Goal: Task Accomplishment & Management: Manage account settings

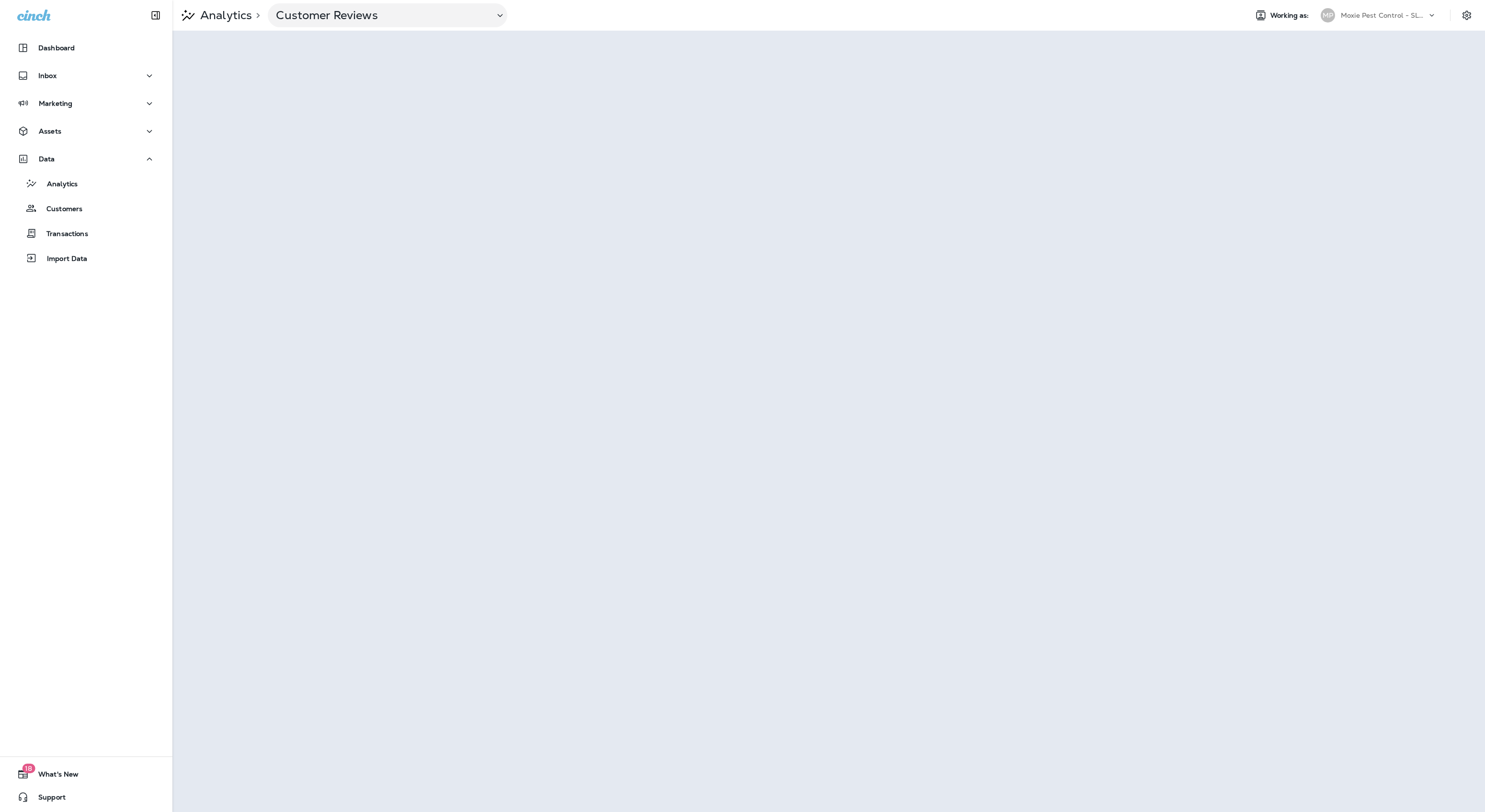
click at [1396, 16] on p "Moxie Pest Control - SLC STG PHL" at bounding box center [1384, 15] width 86 height 7
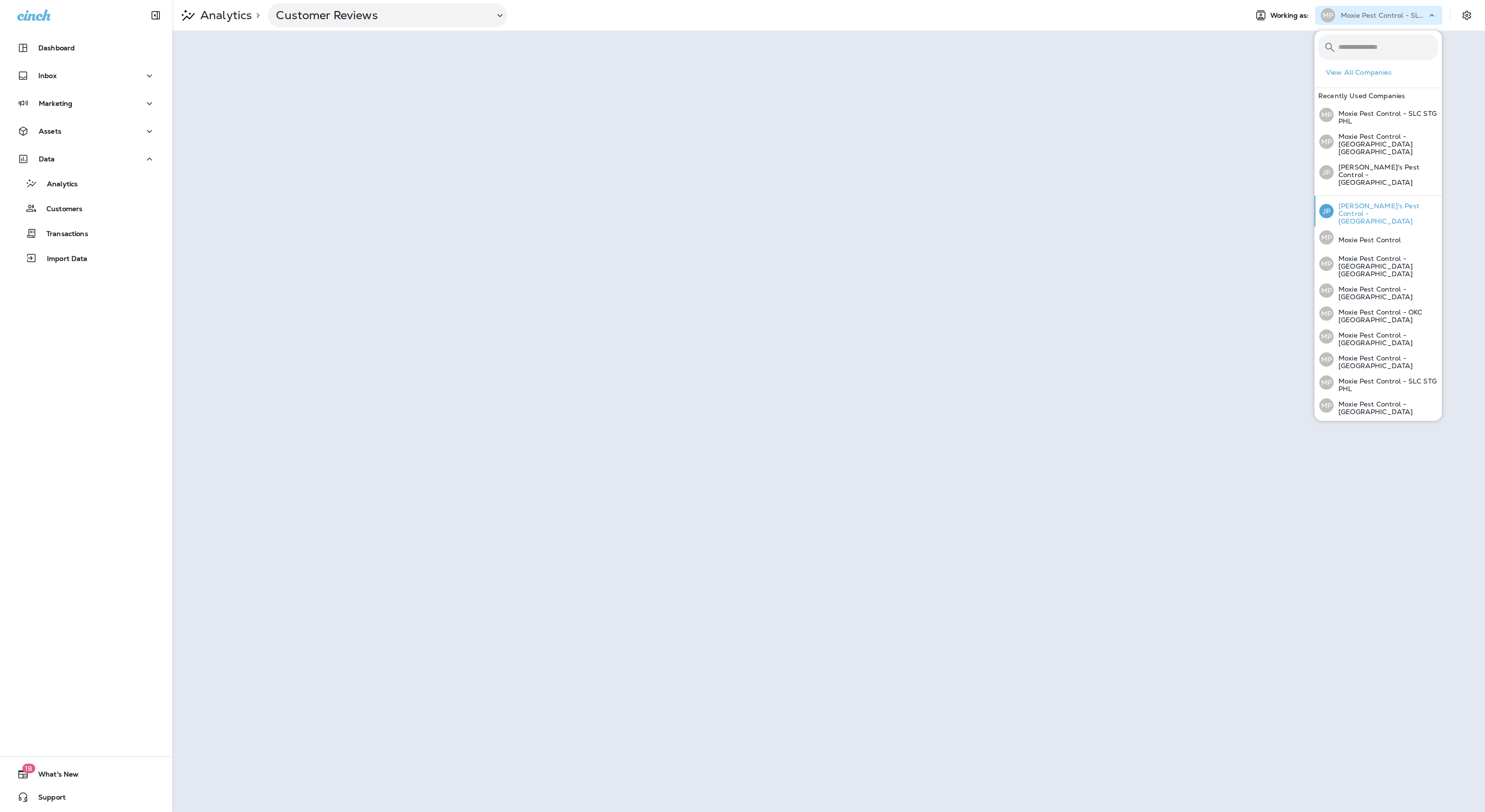
click at [1376, 202] on p "[PERSON_NAME]'s Pest Control - [GEOGRAPHIC_DATA]" at bounding box center [1385, 214] width 104 height 23
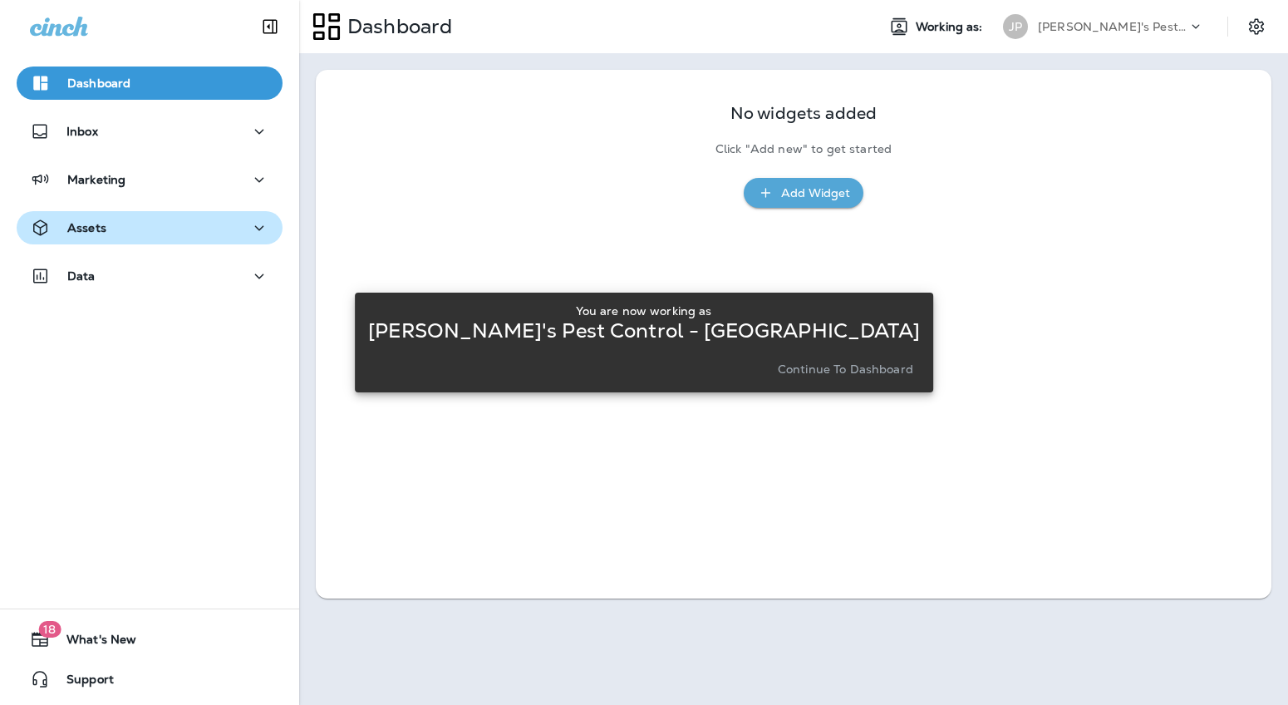
click at [91, 226] on p "Assets" at bounding box center [86, 227] width 39 height 13
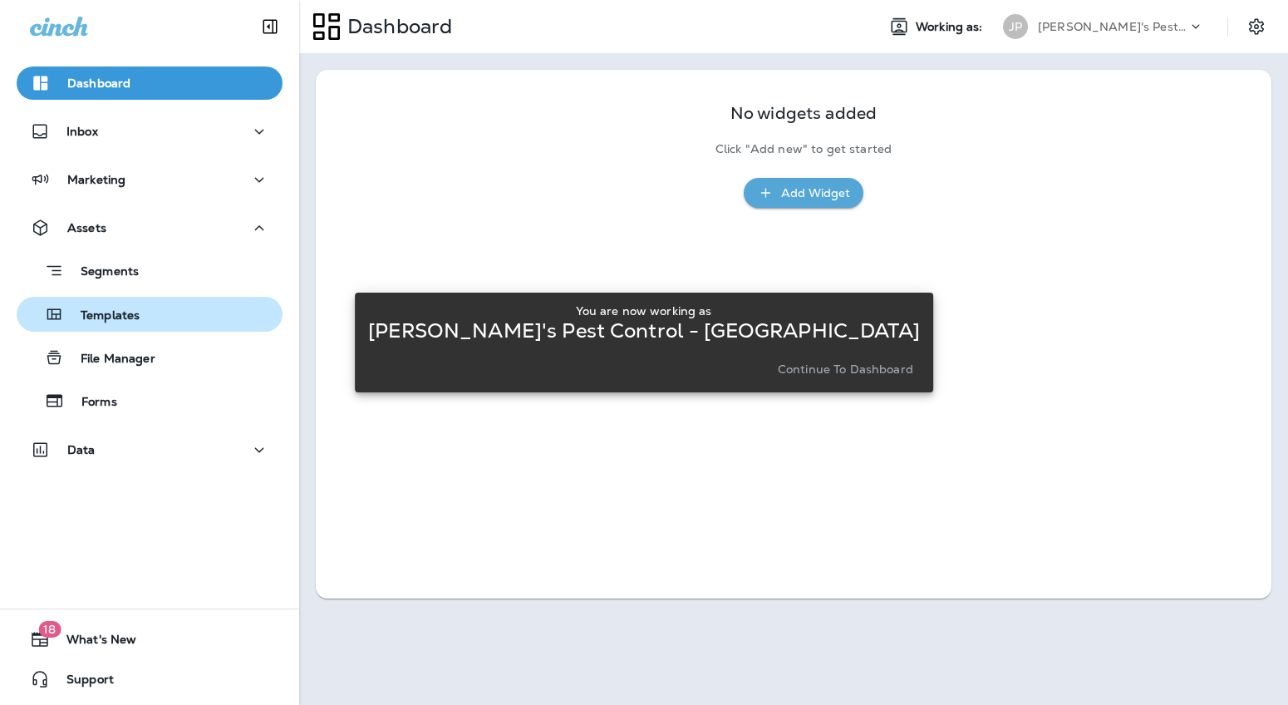
click at [109, 317] on p "Templates" at bounding box center [102, 316] width 76 height 16
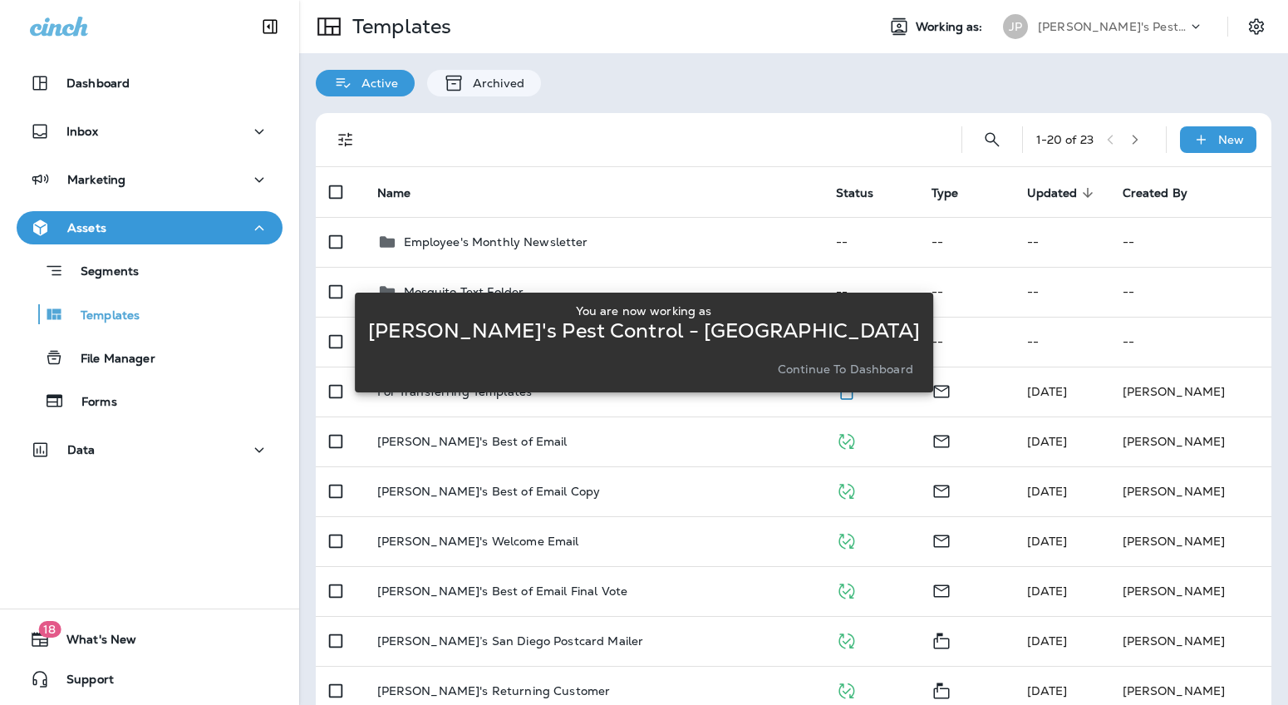
click at [505, 243] on div "You are now working as [PERSON_NAME]'s Pest Control - [GEOGRAPHIC_DATA] Continu…" at bounding box center [644, 342] width 578 height 685
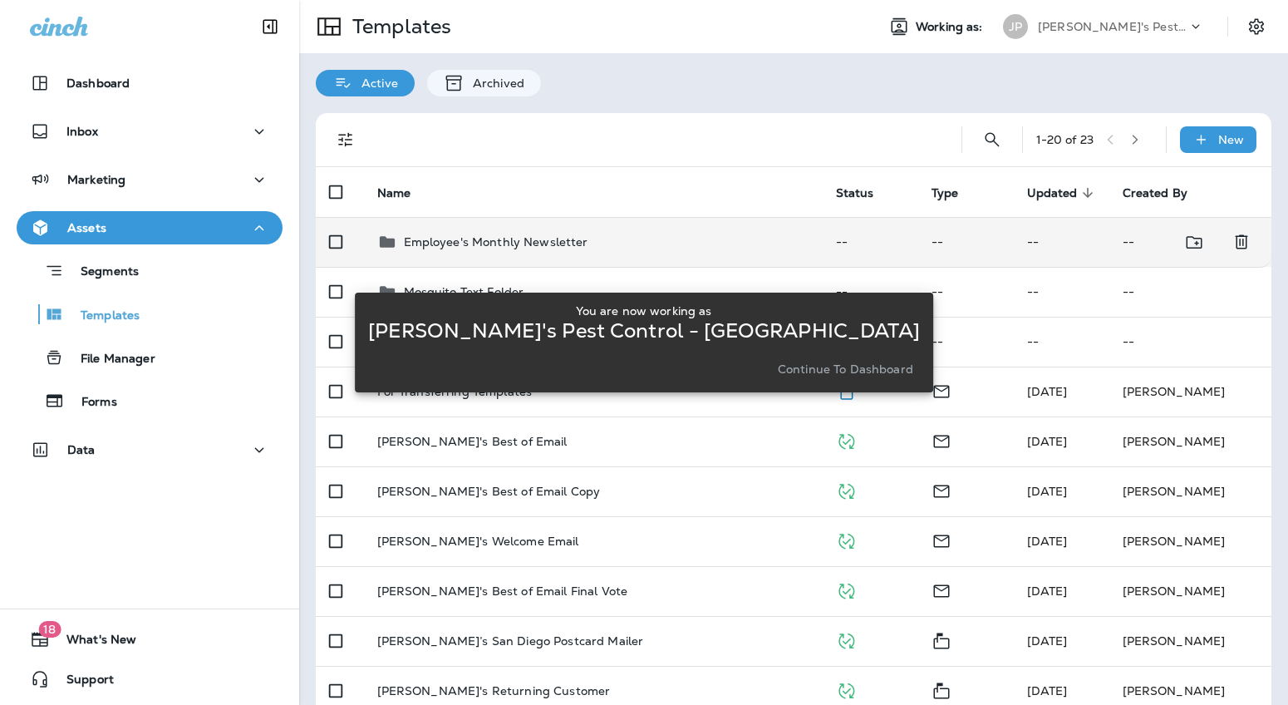
click at [393, 241] on icon at bounding box center [386, 241] width 15 height 11
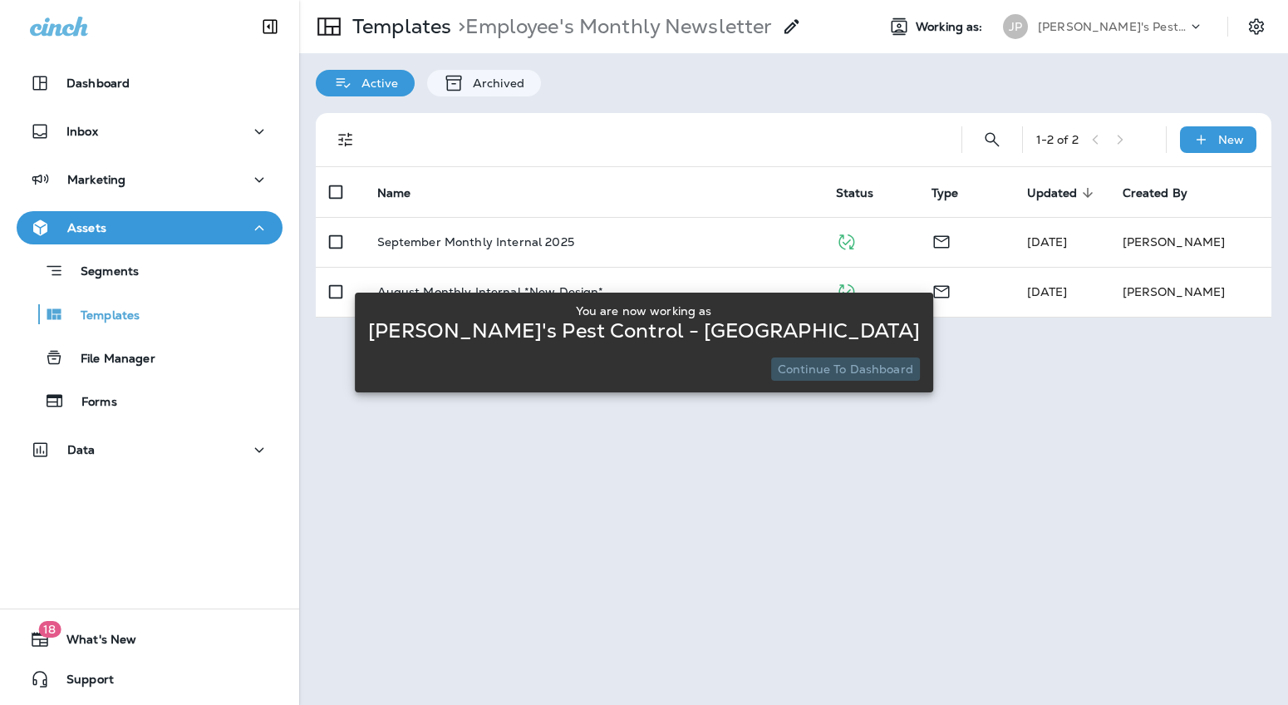
click at [826, 372] on p "Continue to Dashboard" at bounding box center [845, 368] width 135 height 13
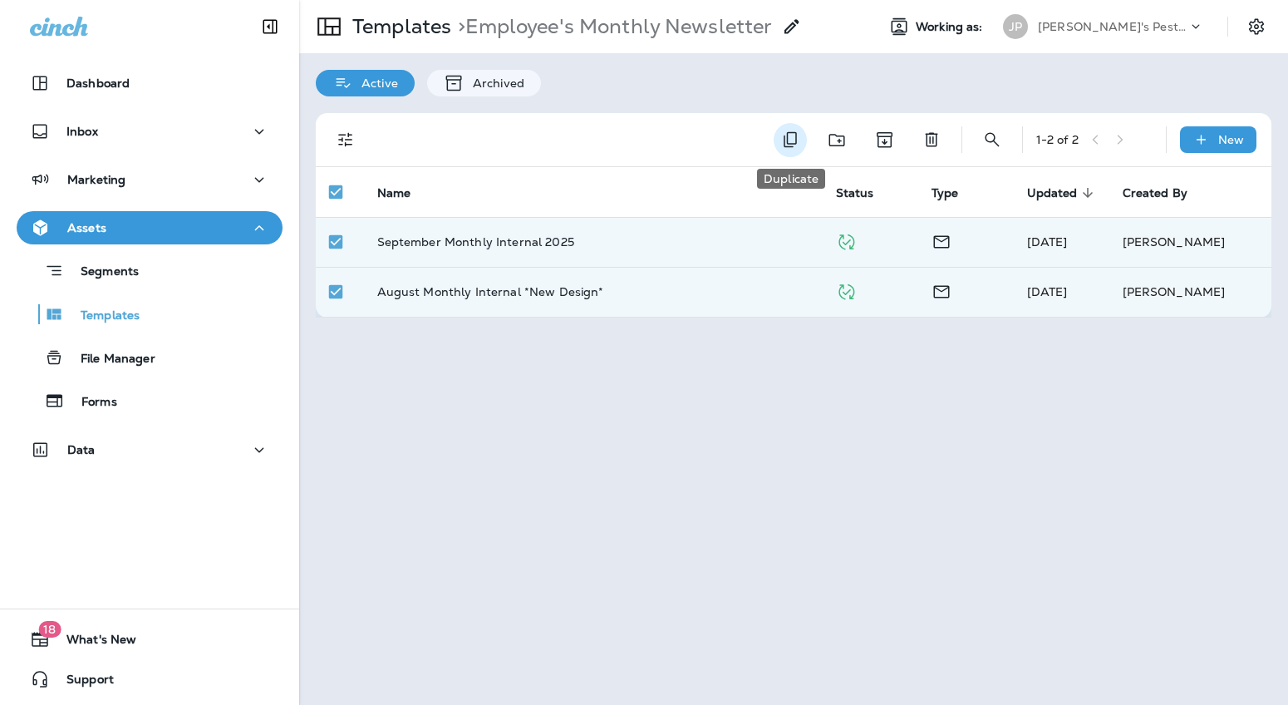
click at [791, 140] on icon "Duplicate" at bounding box center [790, 140] width 20 height 20
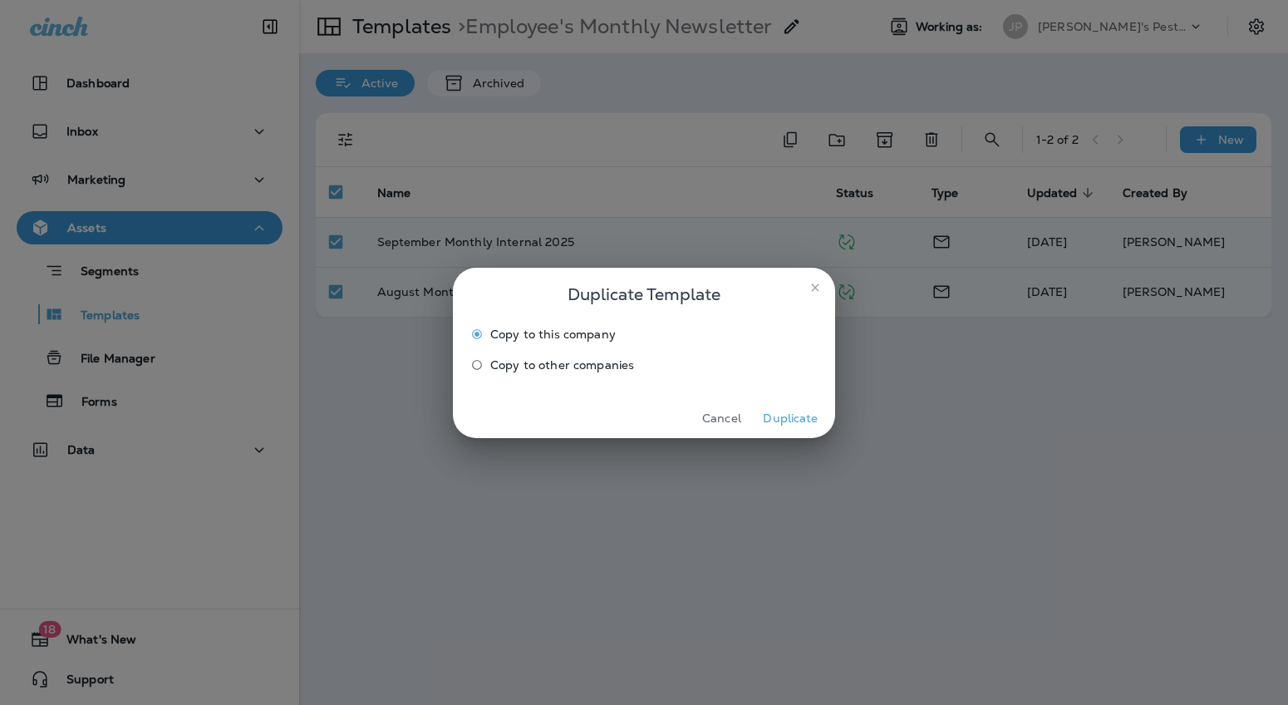
click at [583, 363] on span "Copy to other companies" at bounding box center [562, 364] width 144 height 13
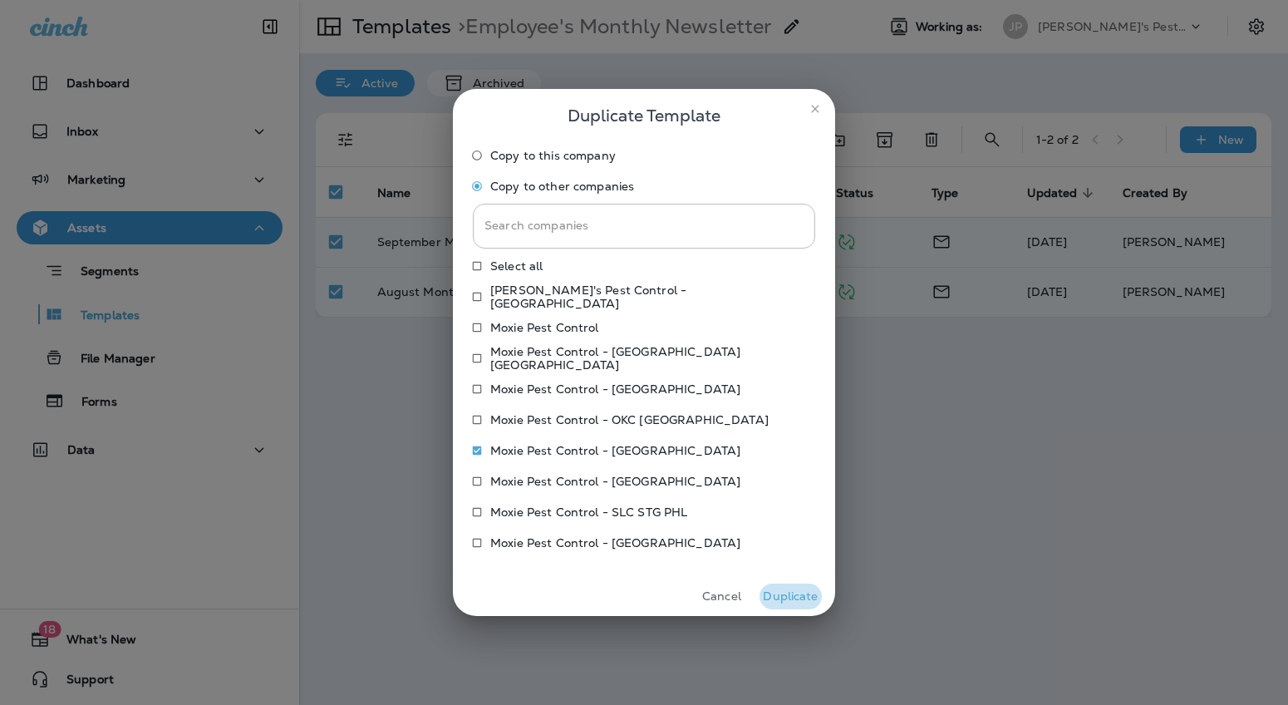
click at [789, 597] on button "Duplicate" at bounding box center [791, 596] width 62 height 26
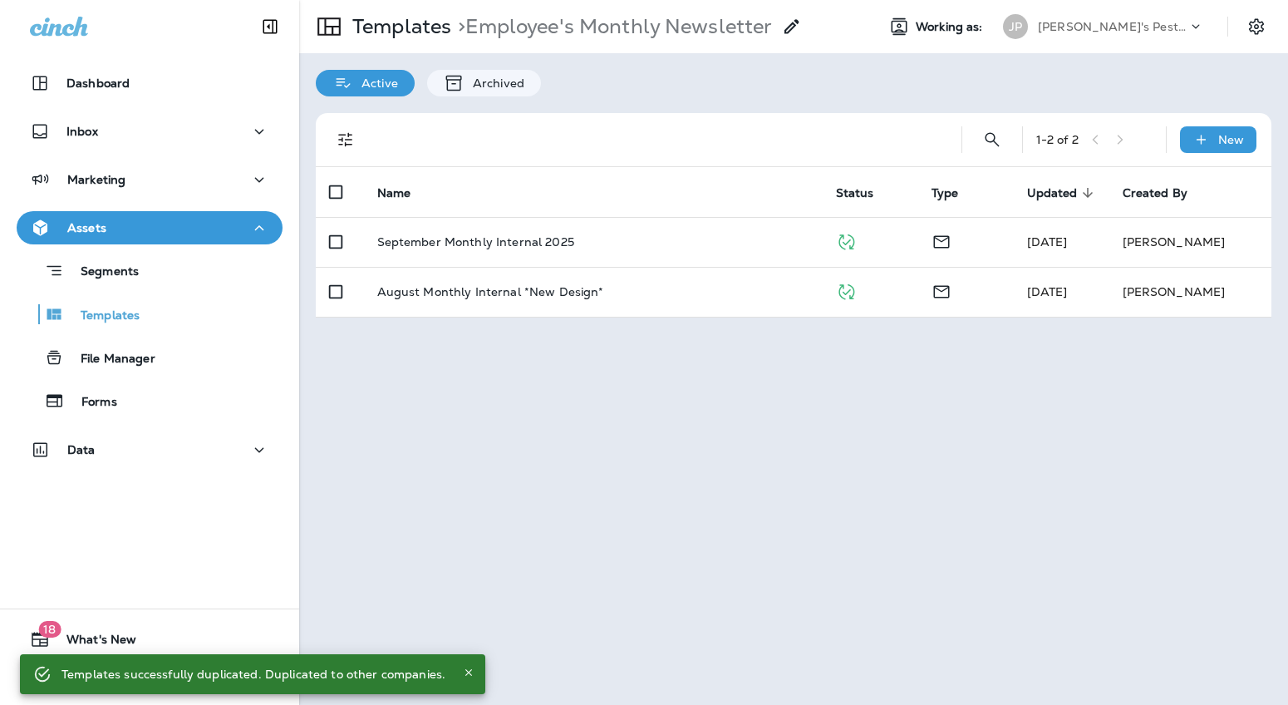
click at [1158, 23] on p "[PERSON_NAME]'s Pest Control - [GEOGRAPHIC_DATA]" at bounding box center [1113, 26] width 150 height 13
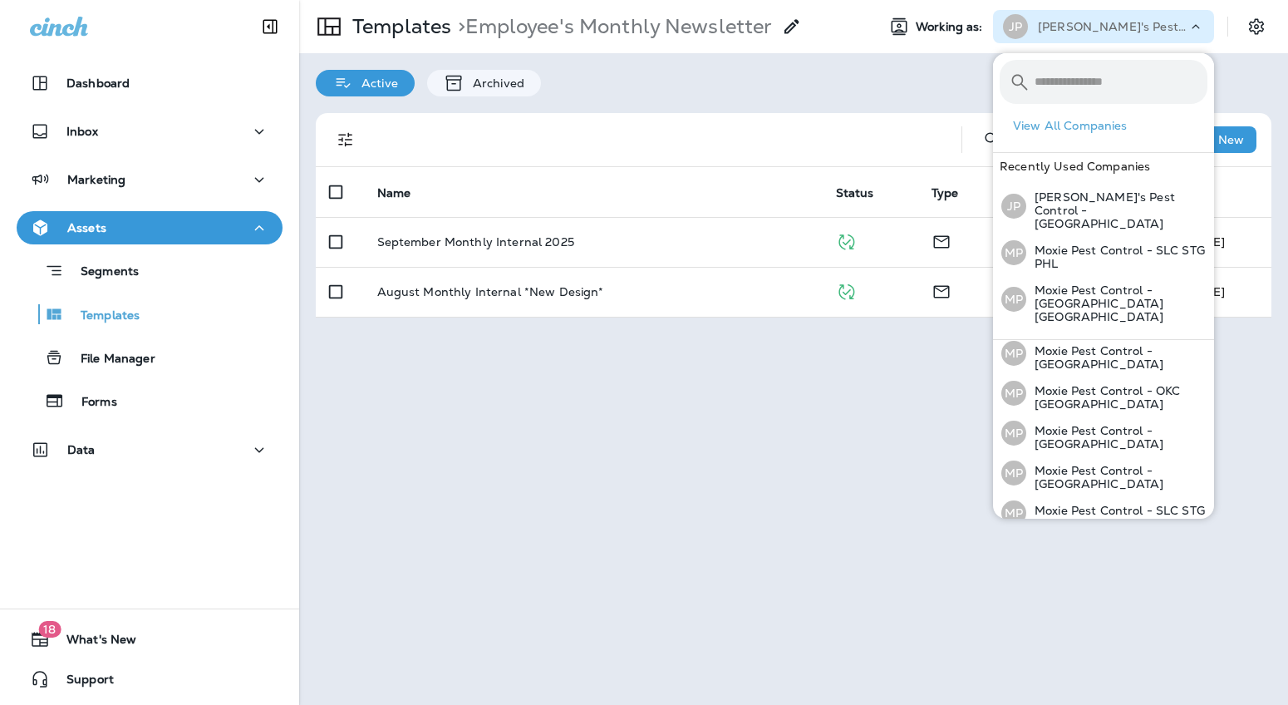
scroll to position [154, 0]
click at [1075, 421] on p "Moxie Pest Control - [GEOGRAPHIC_DATA]" at bounding box center [1116, 434] width 181 height 27
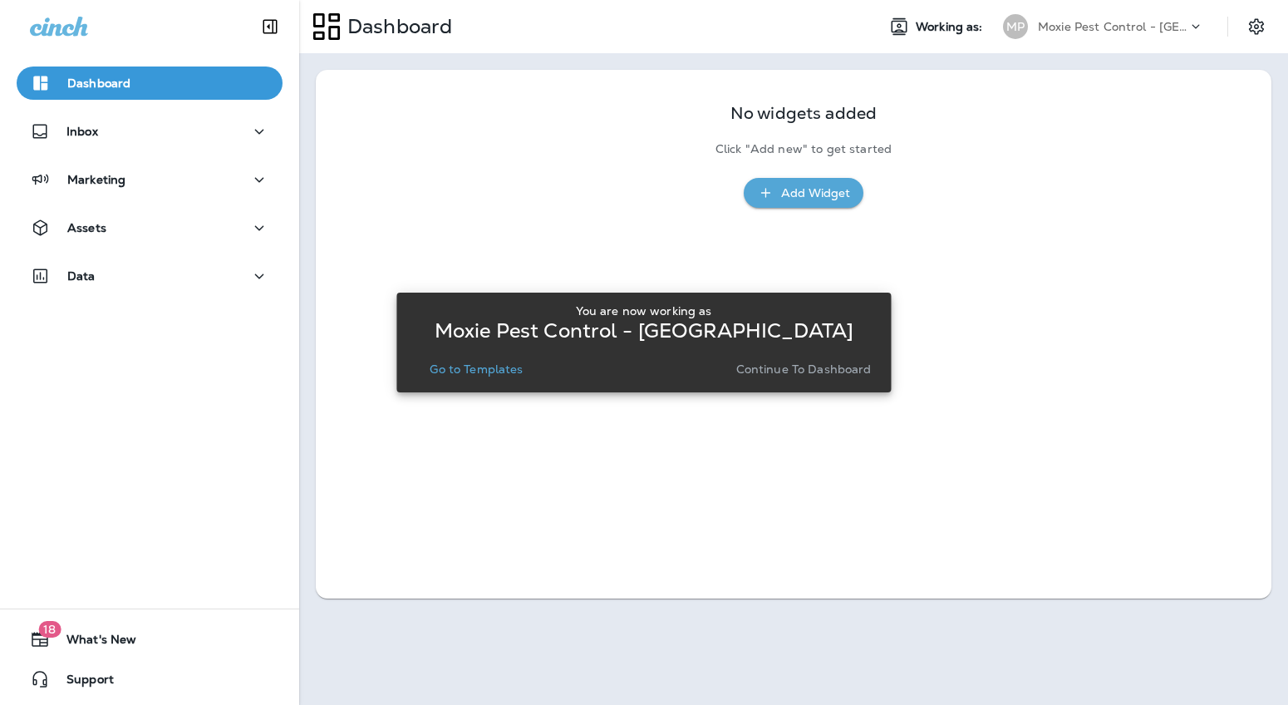
click at [809, 371] on p "Continue to Dashboard" at bounding box center [803, 368] width 135 height 13
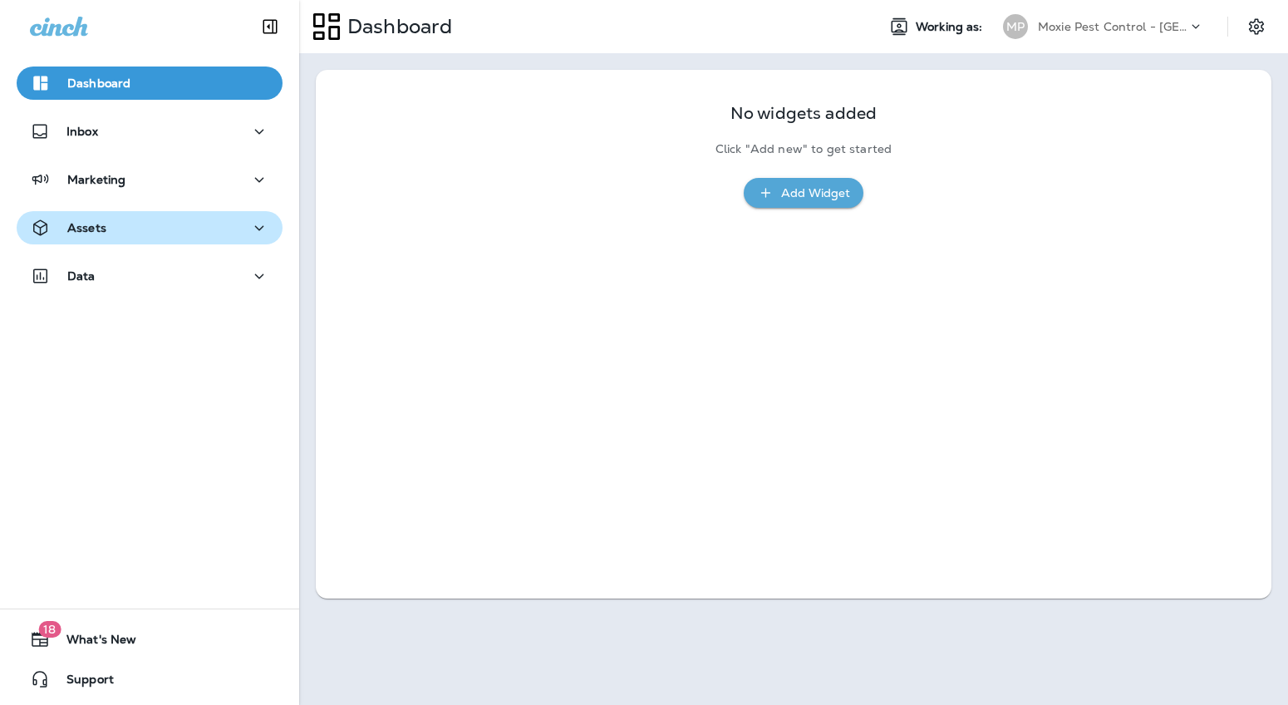
click at [95, 221] on p "Assets" at bounding box center [86, 227] width 39 height 13
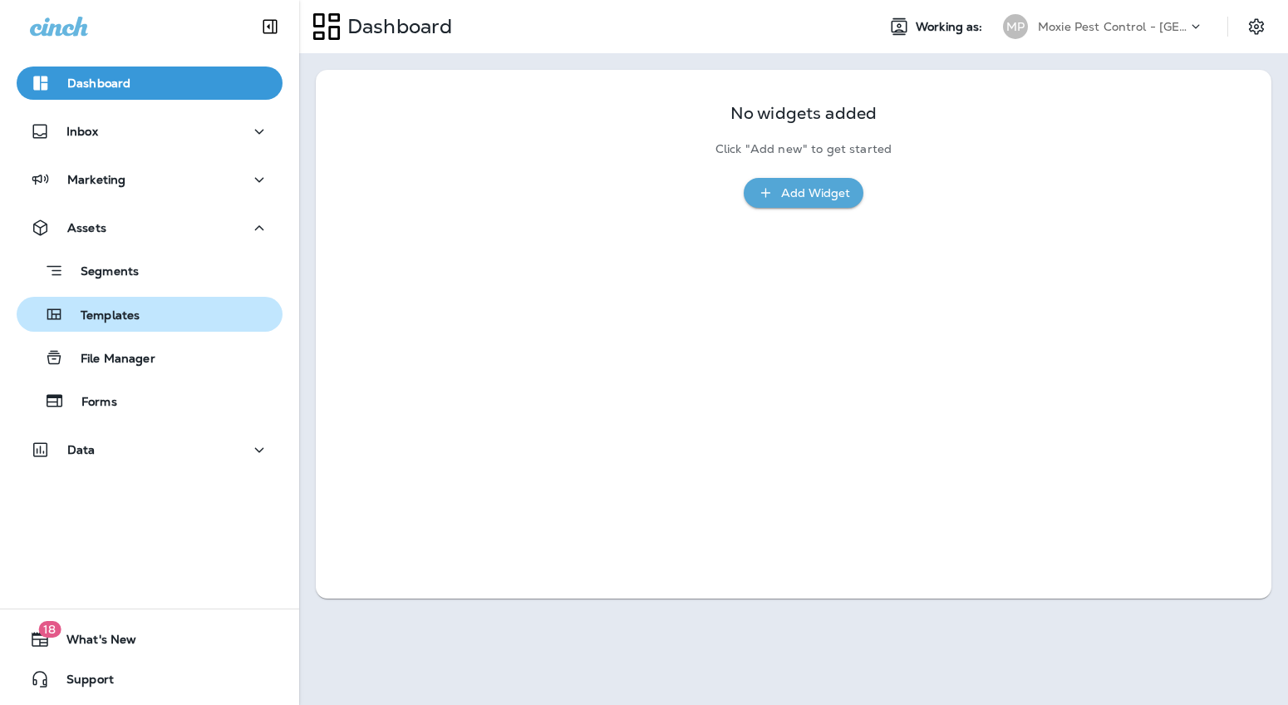
click at [102, 318] on p "Templates" at bounding box center [102, 316] width 76 height 16
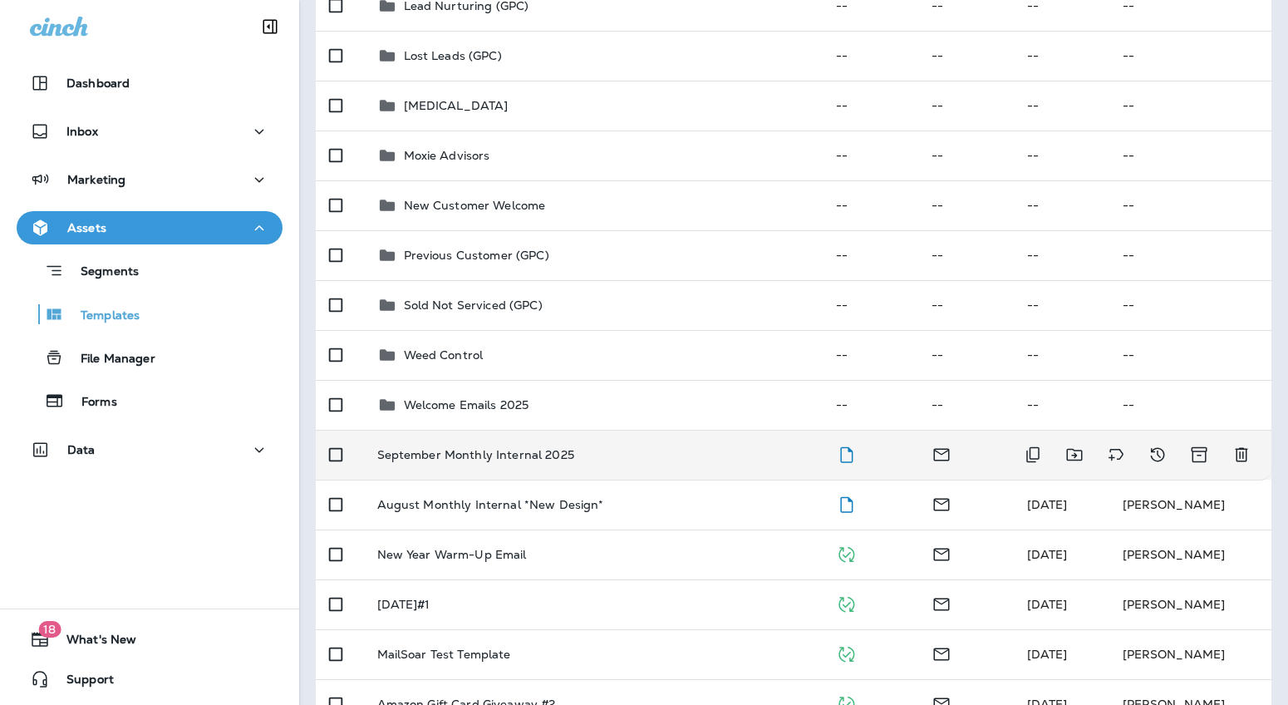
scroll to position [332, 0]
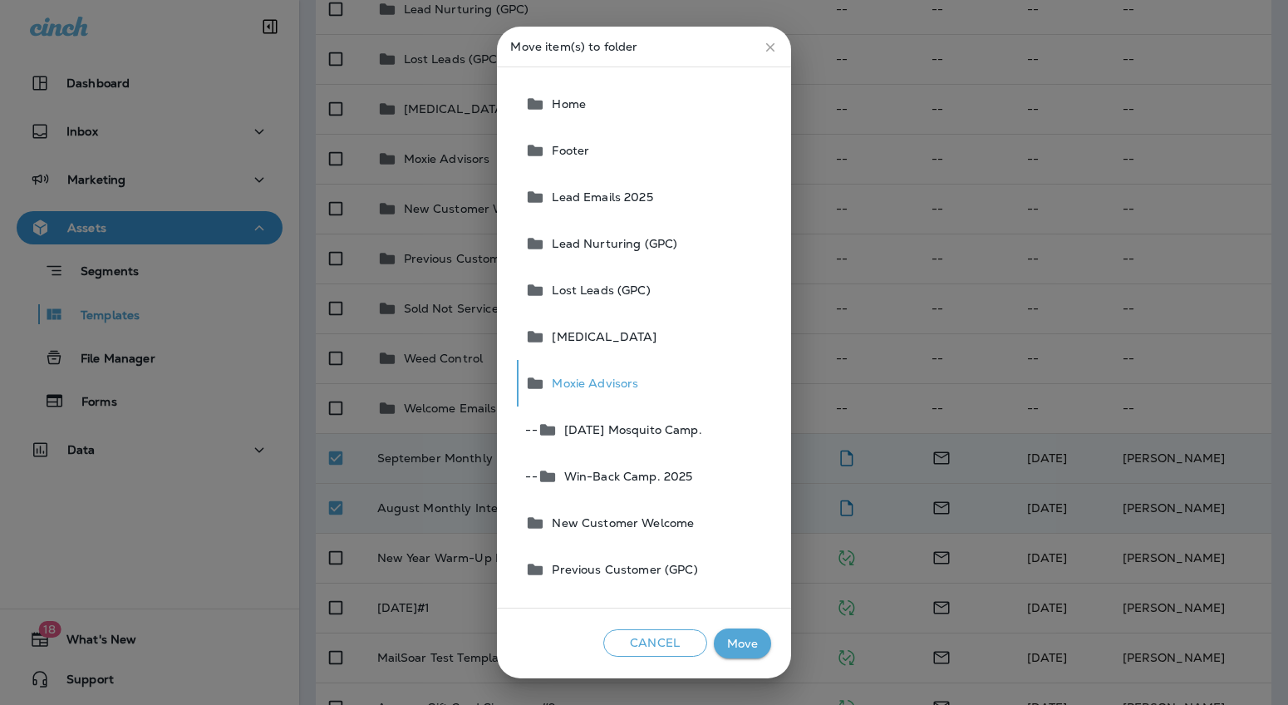
click at [743, 638] on button "Move" at bounding box center [742, 643] width 57 height 31
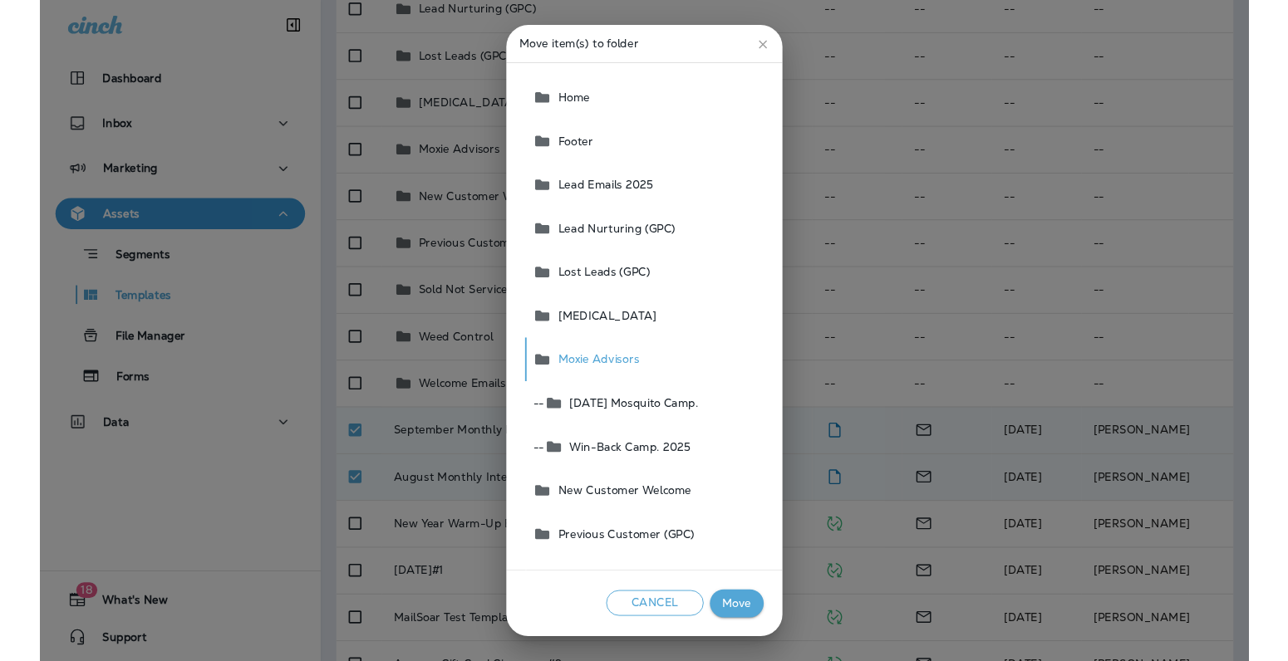
scroll to position [0, 0]
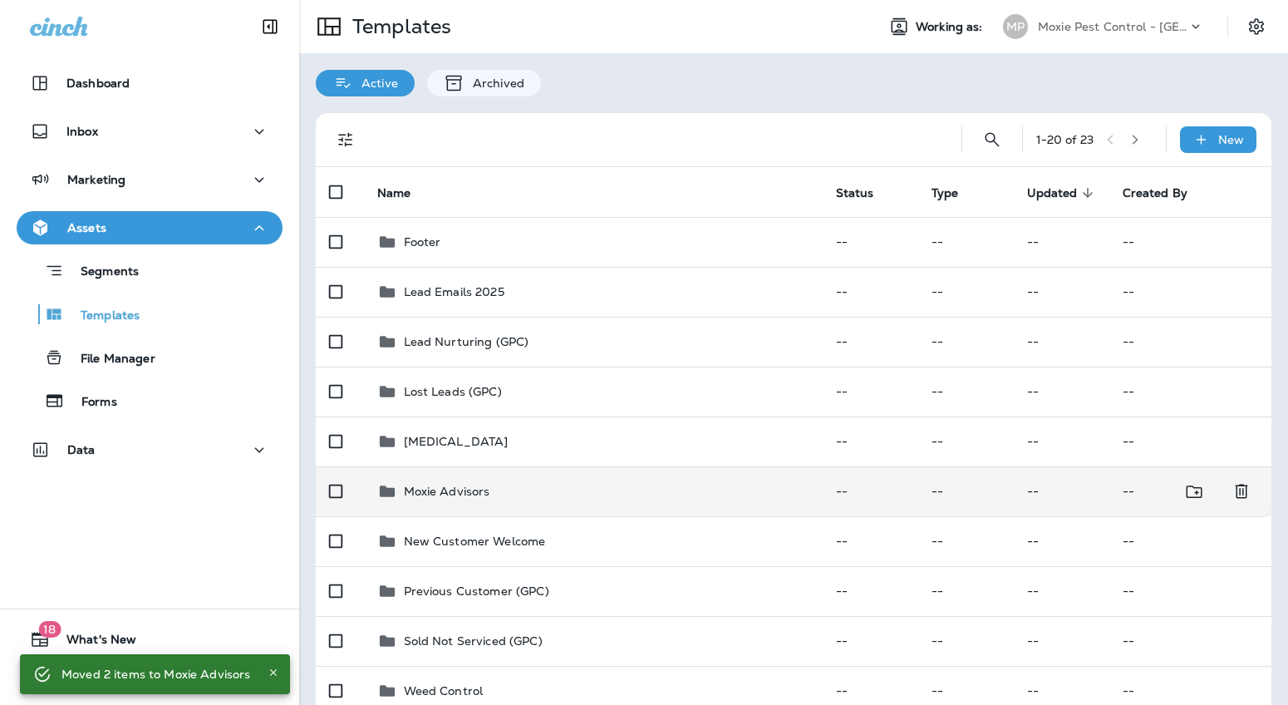
click at [460, 486] on p "Moxie Advisors" at bounding box center [447, 490] width 86 height 13
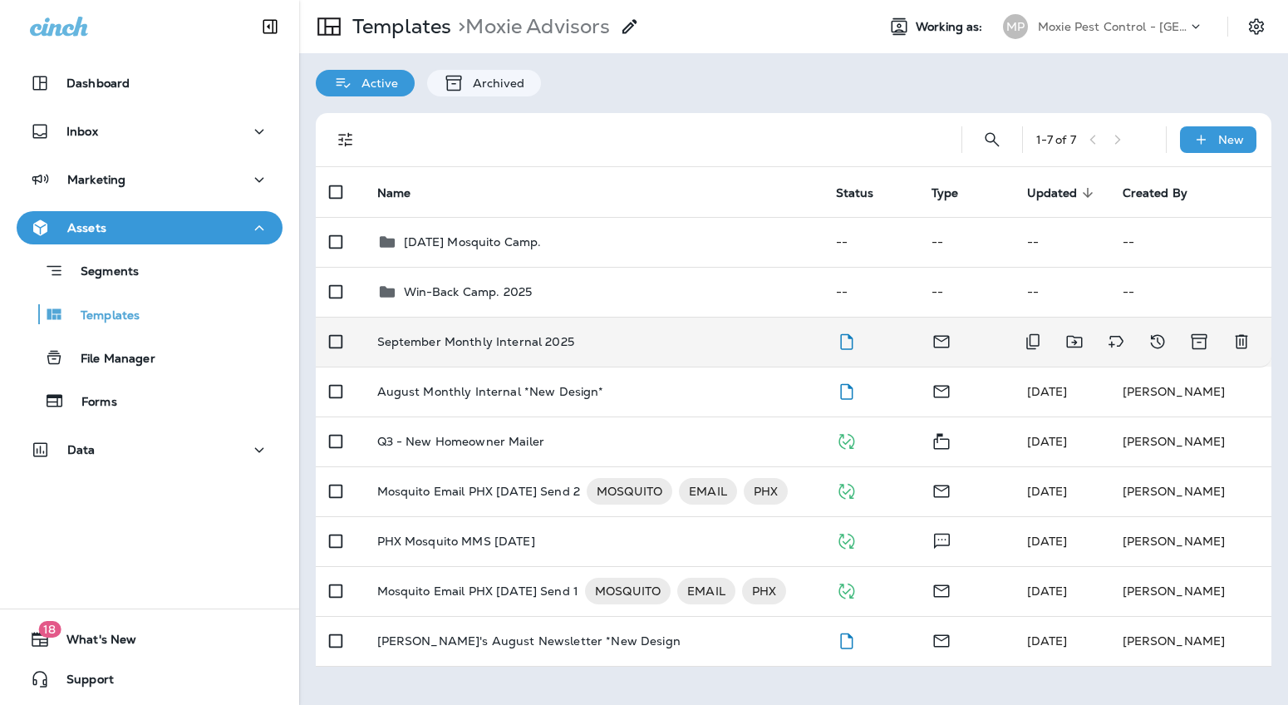
click at [465, 339] on p "September Monthly Internal 2025" at bounding box center [475, 341] width 197 height 13
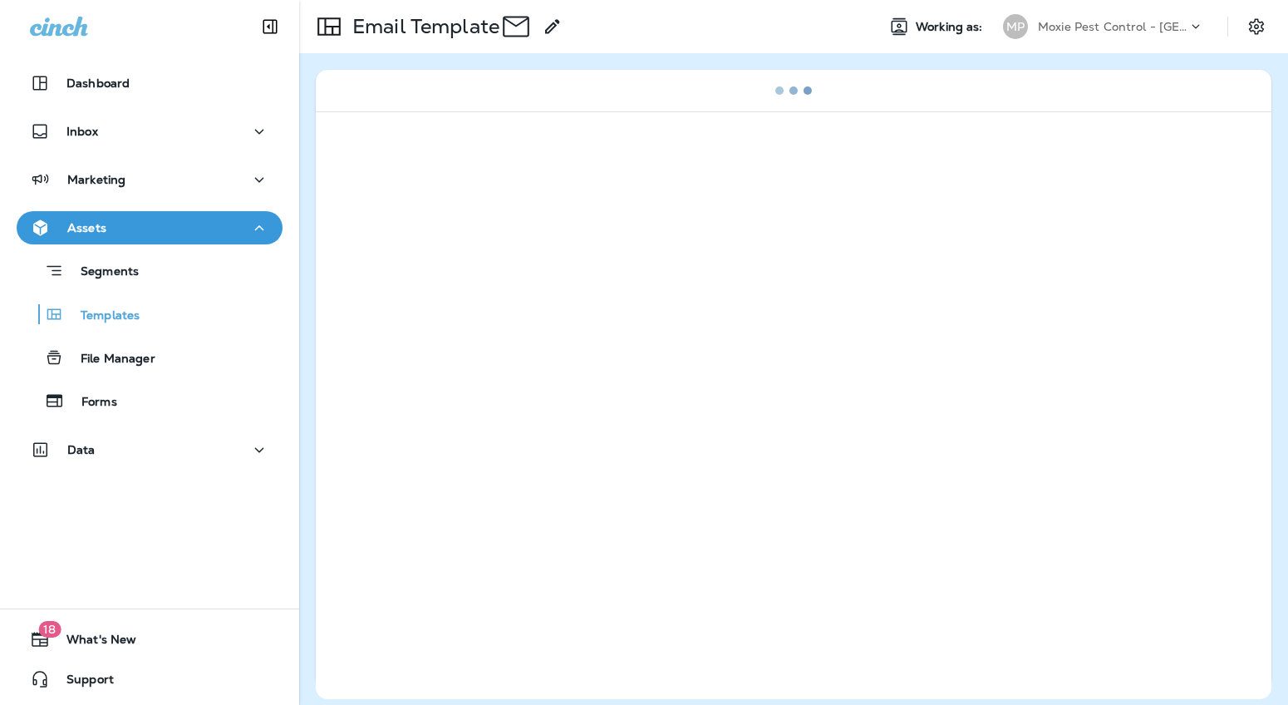
click at [465, 339] on div at bounding box center [794, 404] width 956 height 587
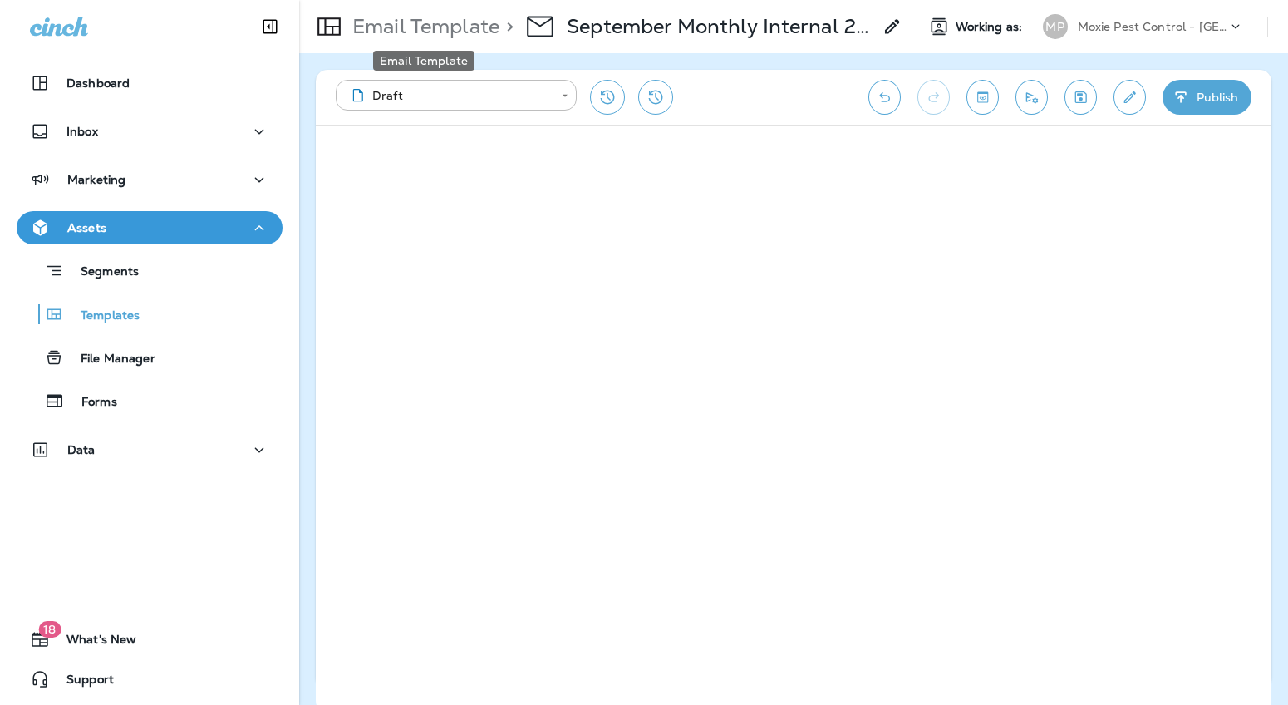
click at [469, 29] on p "Email Template" at bounding box center [423, 26] width 154 height 25
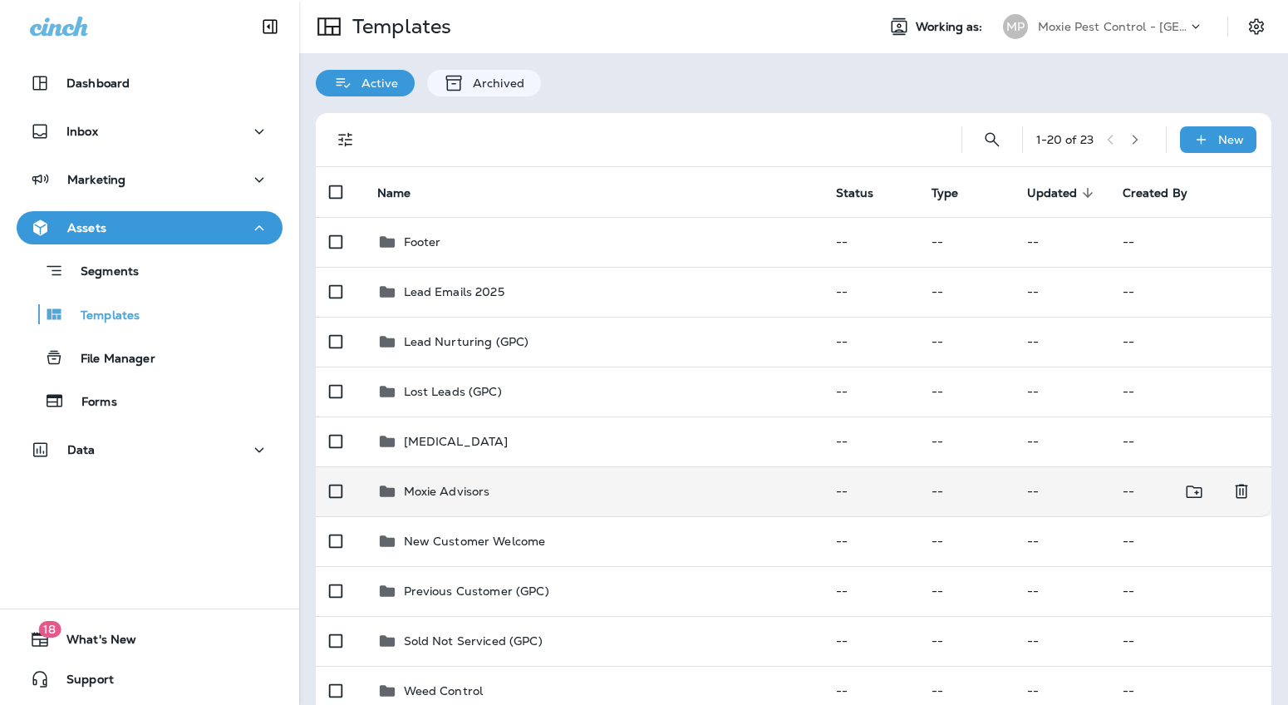
click at [471, 479] on td "Moxie Advisors" at bounding box center [593, 491] width 459 height 50
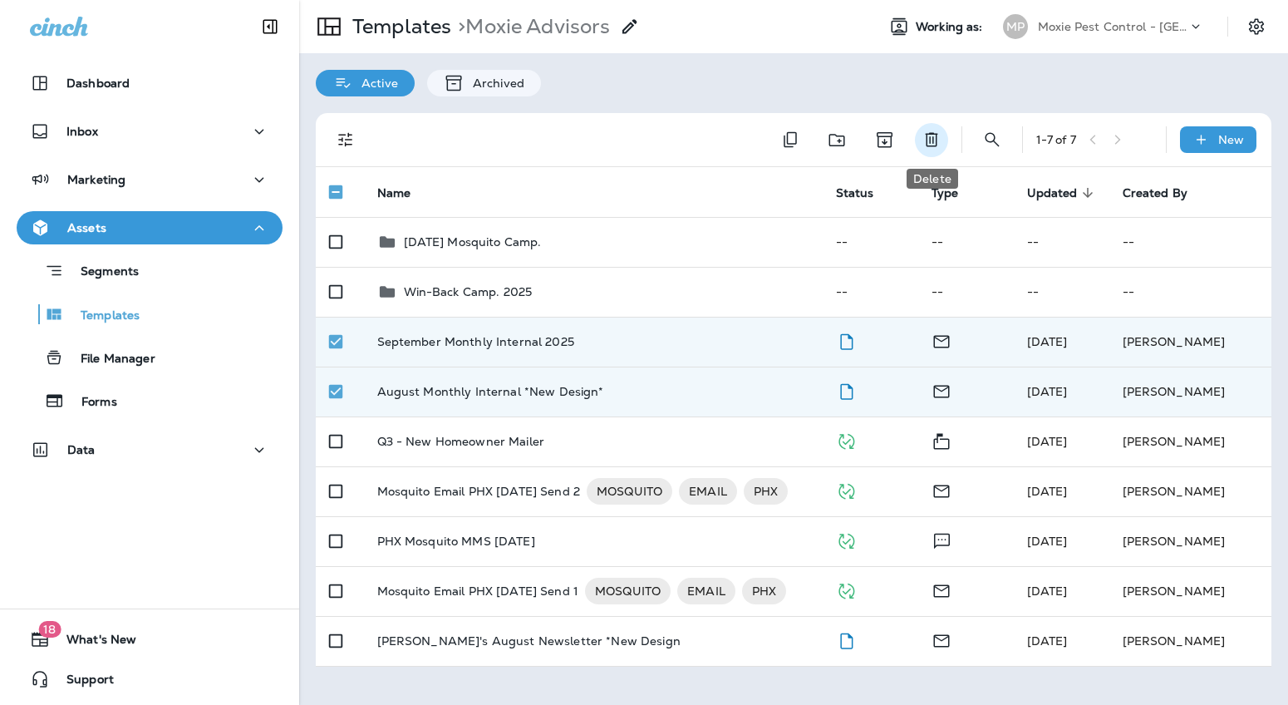
click at [932, 138] on icon "Delete" at bounding box center [931, 140] width 12 height 14
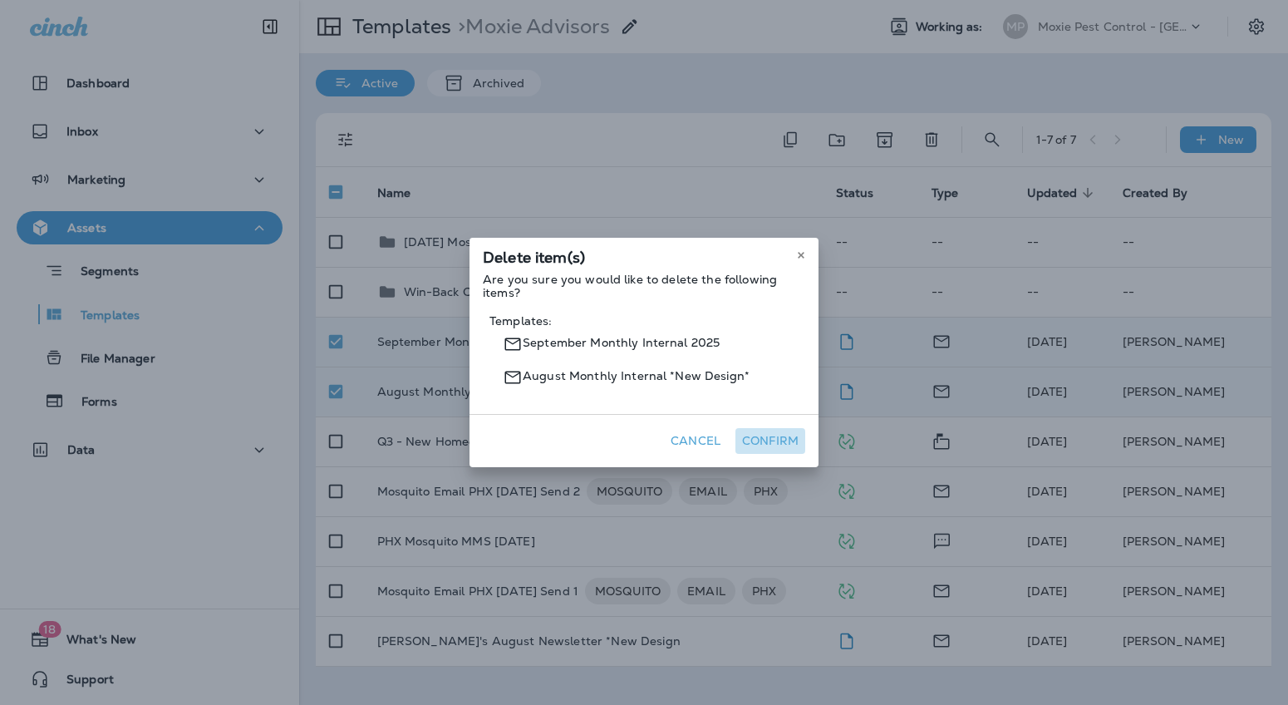
click at [764, 449] on button "Confirm" at bounding box center [770, 441] width 70 height 26
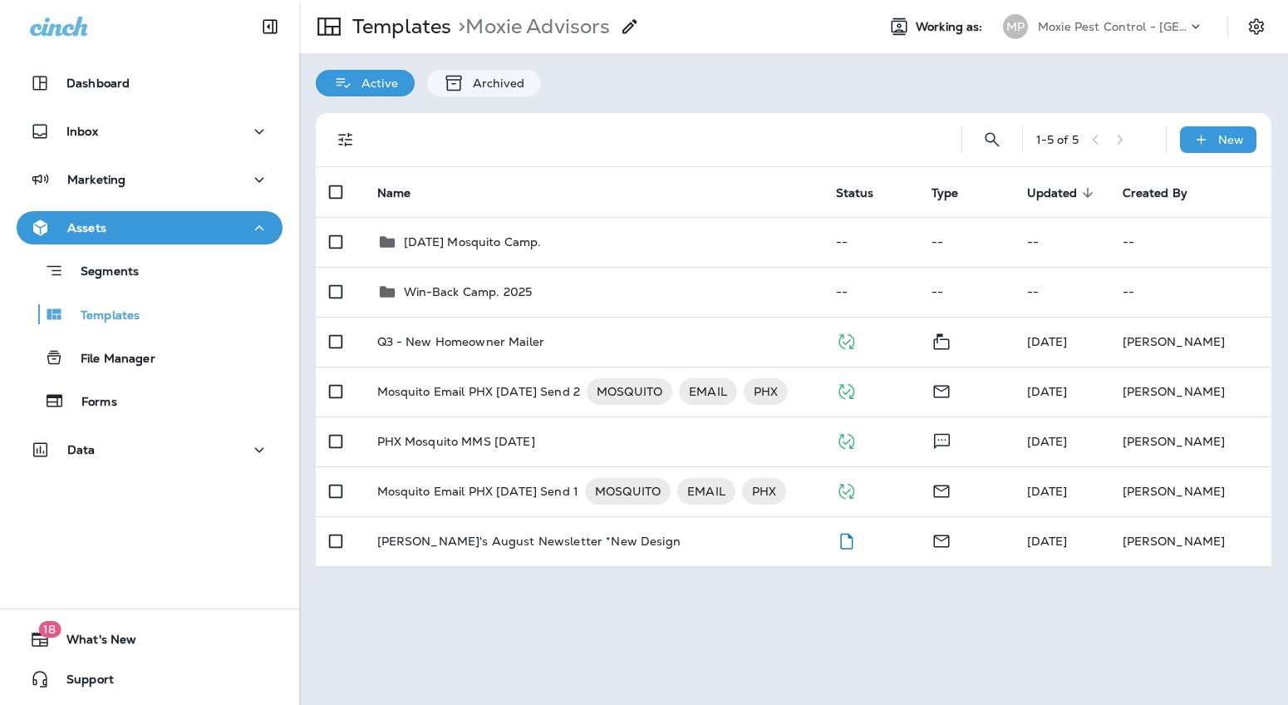
click at [1077, 31] on p "Moxie Pest Control - [GEOGRAPHIC_DATA]" at bounding box center [1113, 26] width 150 height 13
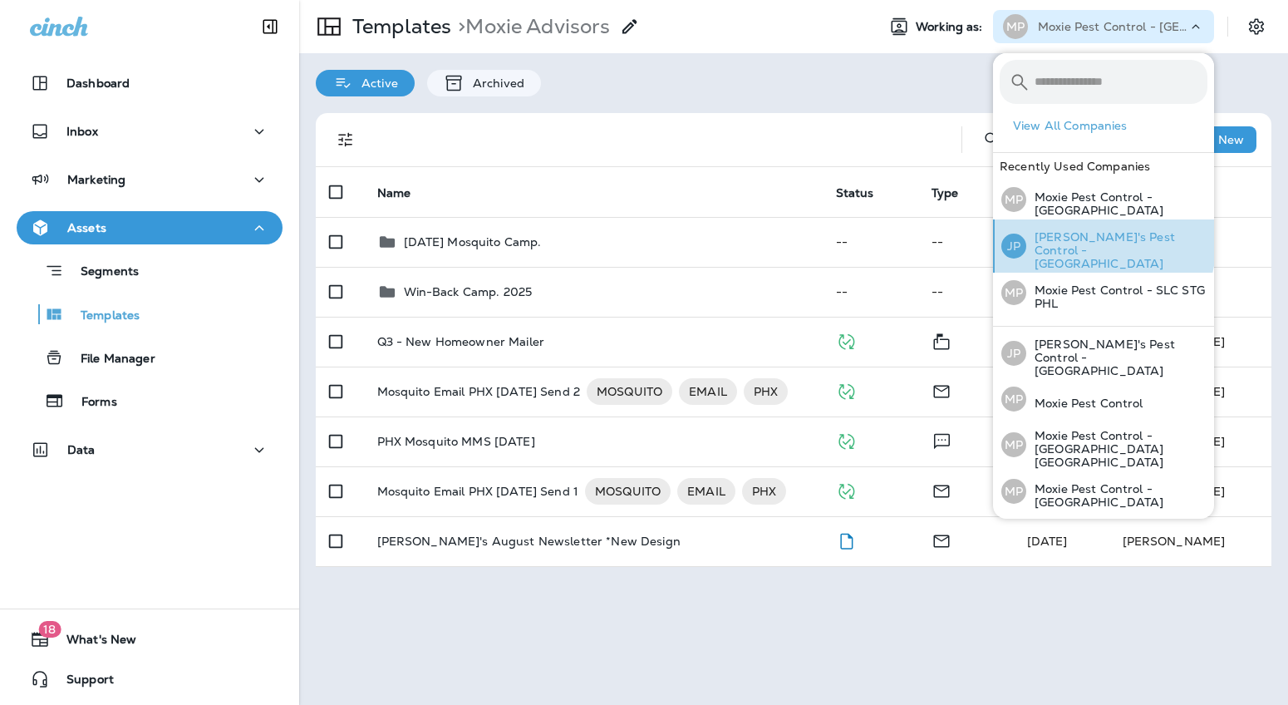
click at [1058, 236] on p "[PERSON_NAME]'s Pest Control - [GEOGRAPHIC_DATA]" at bounding box center [1116, 250] width 181 height 40
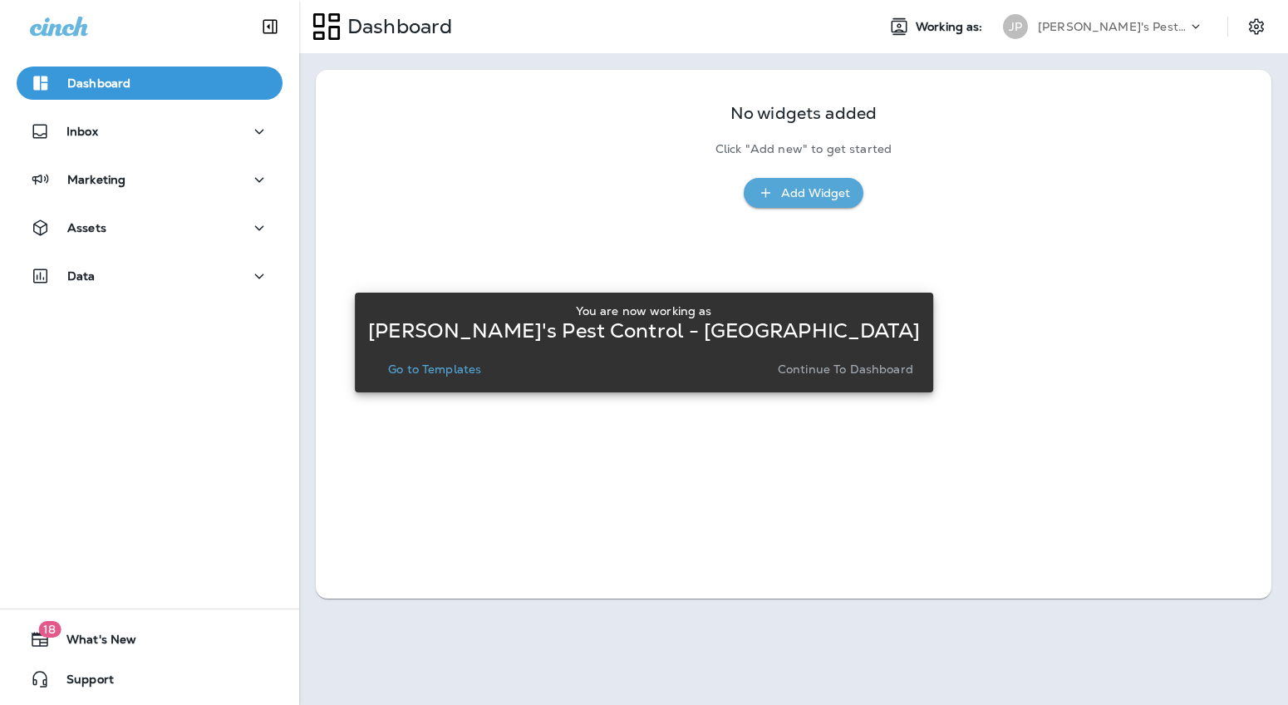
click at [778, 368] on p "Continue to Dashboard" at bounding box center [845, 368] width 135 height 13
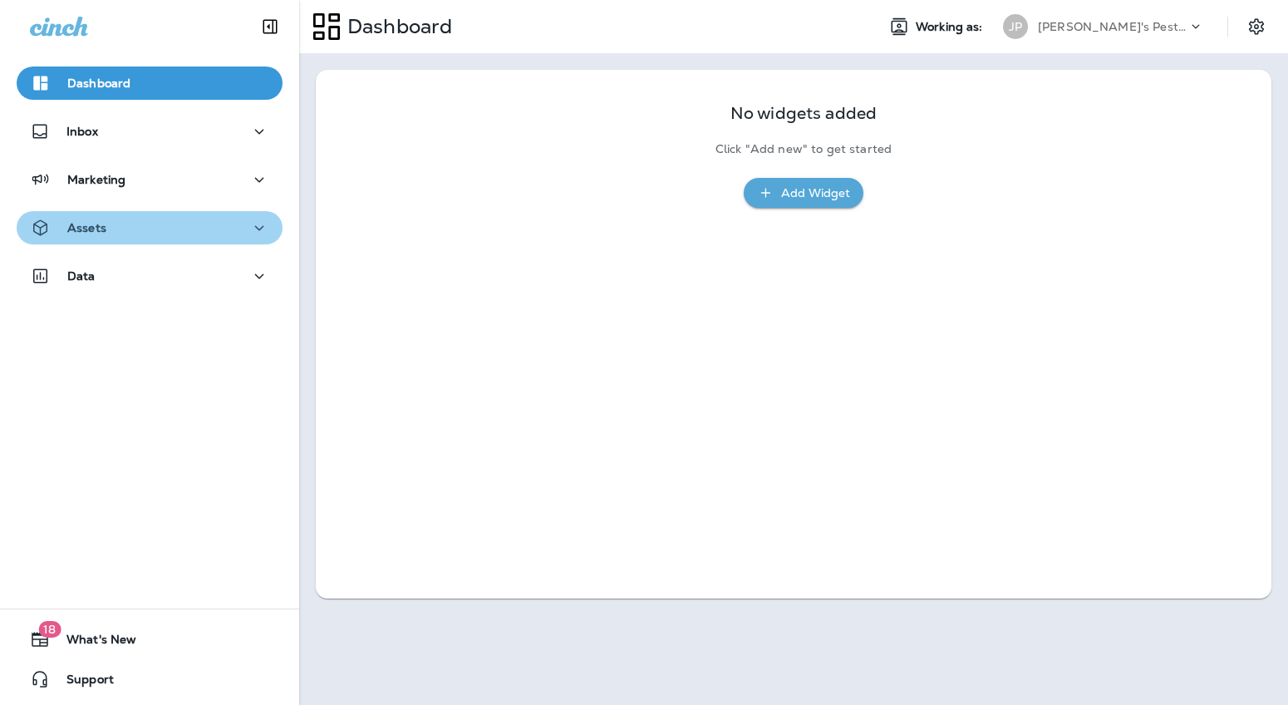
click at [82, 236] on div "Assets" at bounding box center [68, 228] width 76 height 21
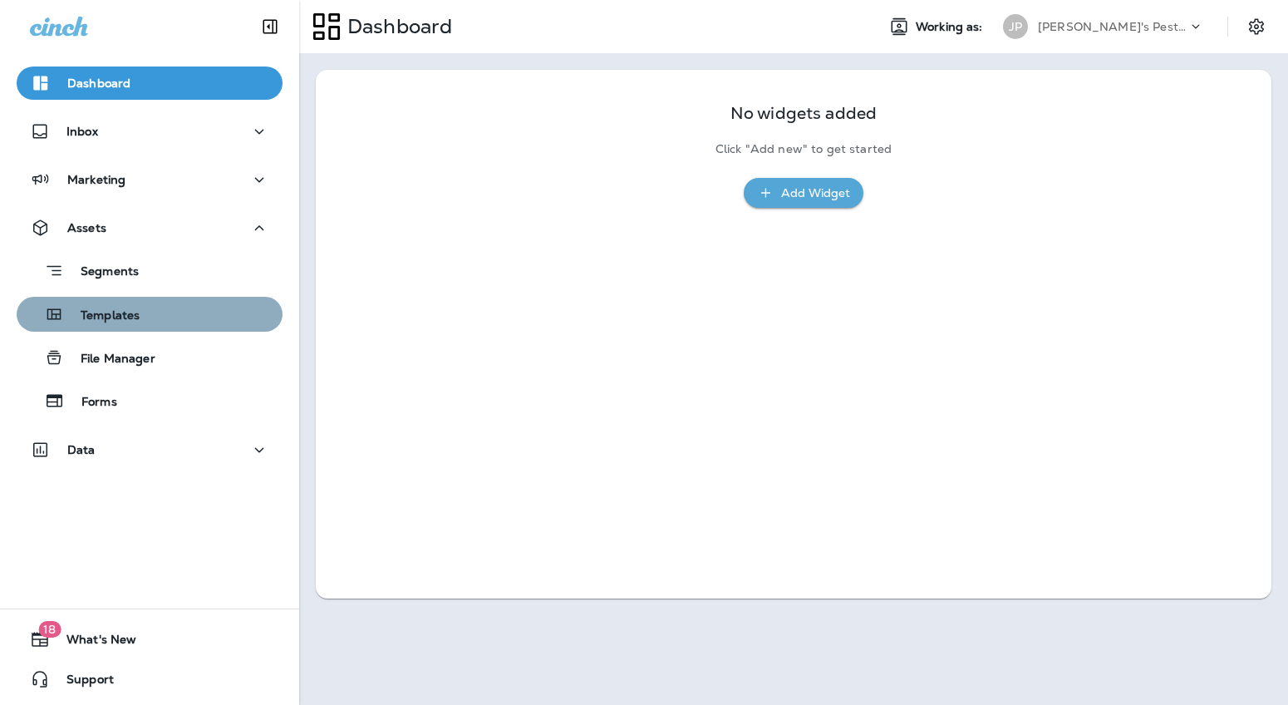
click at [94, 315] on p "Templates" at bounding box center [102, 316] width 76 height 16
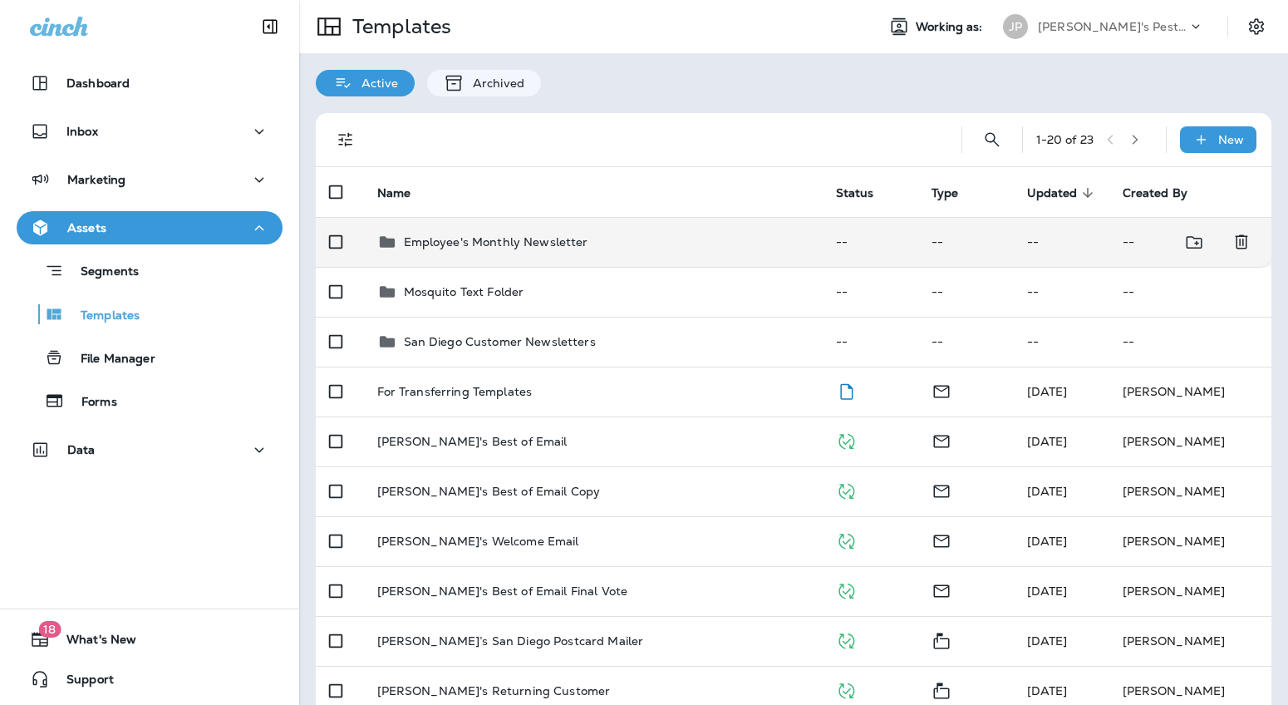
click at [458, 244] on p "Employee's Monthly Newsletter" at bounding box center [496, 241] width 184 height 13
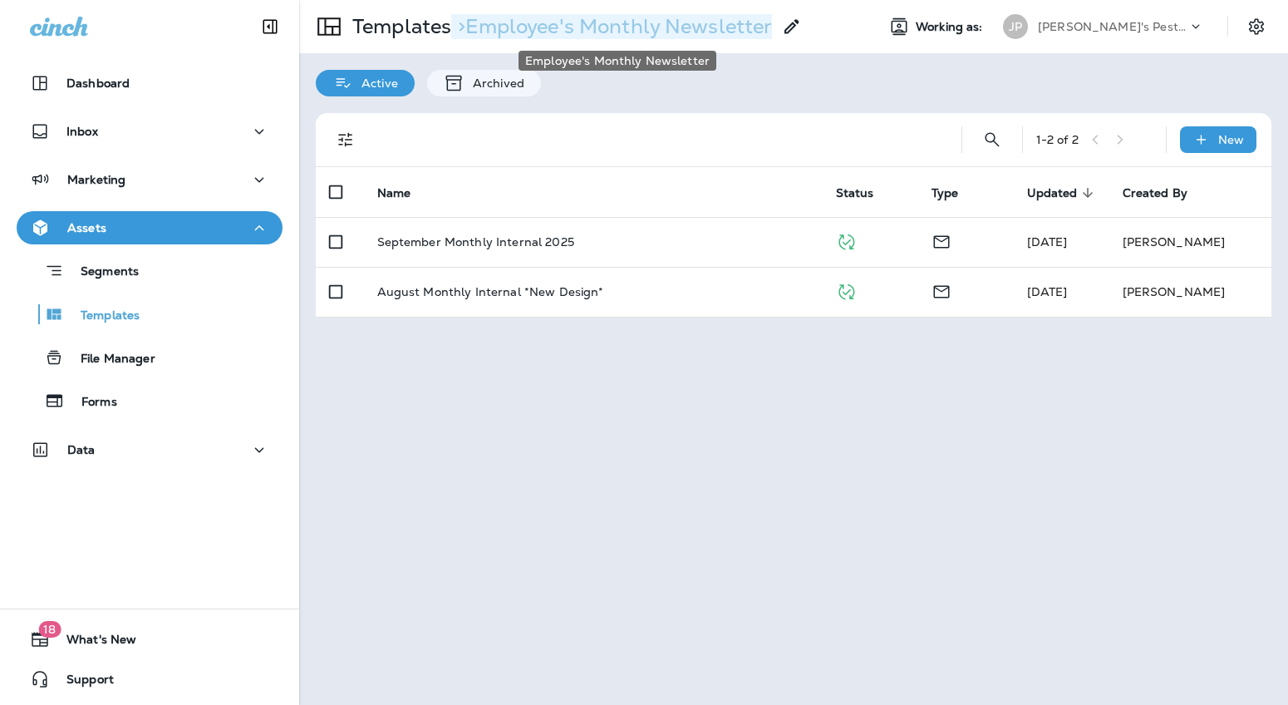
click at [675, 27] on p "> Employee's Monthly Newsletter" at bounding box center [611, 26] width 321 height 25
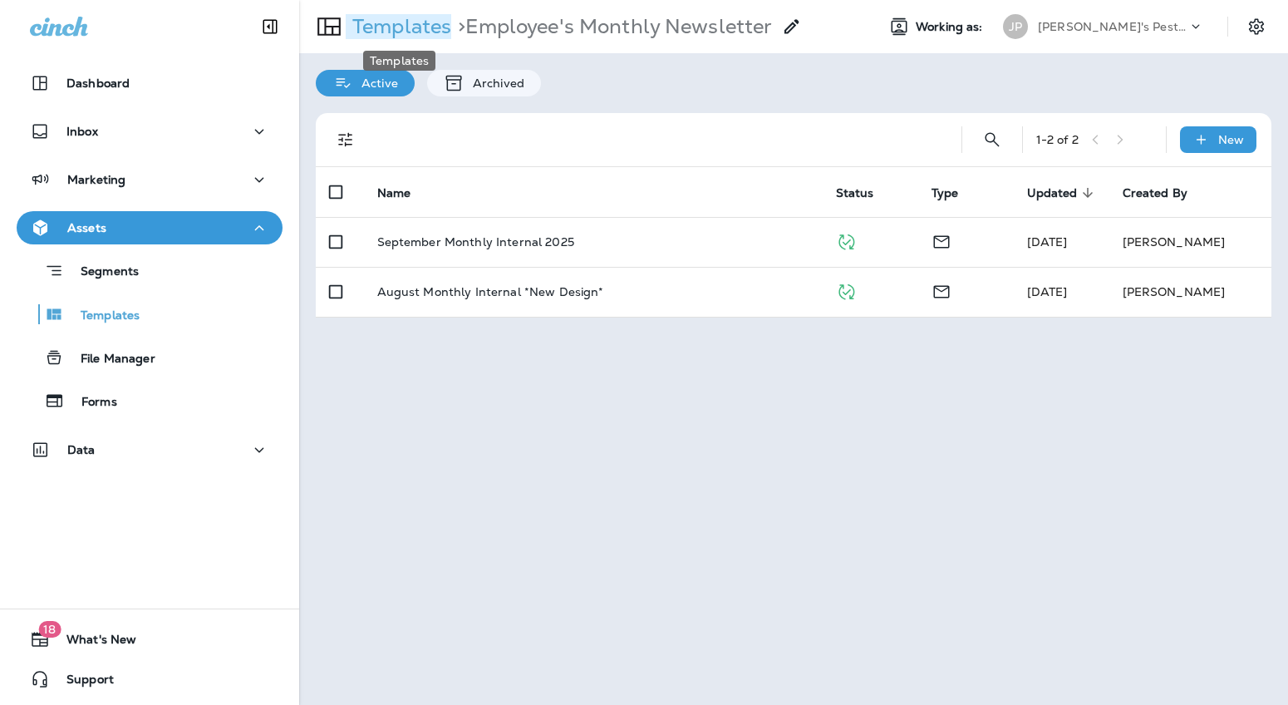
click at [437, 30] on p "Templates" at bounding box center [399, 26] width 106 height 25
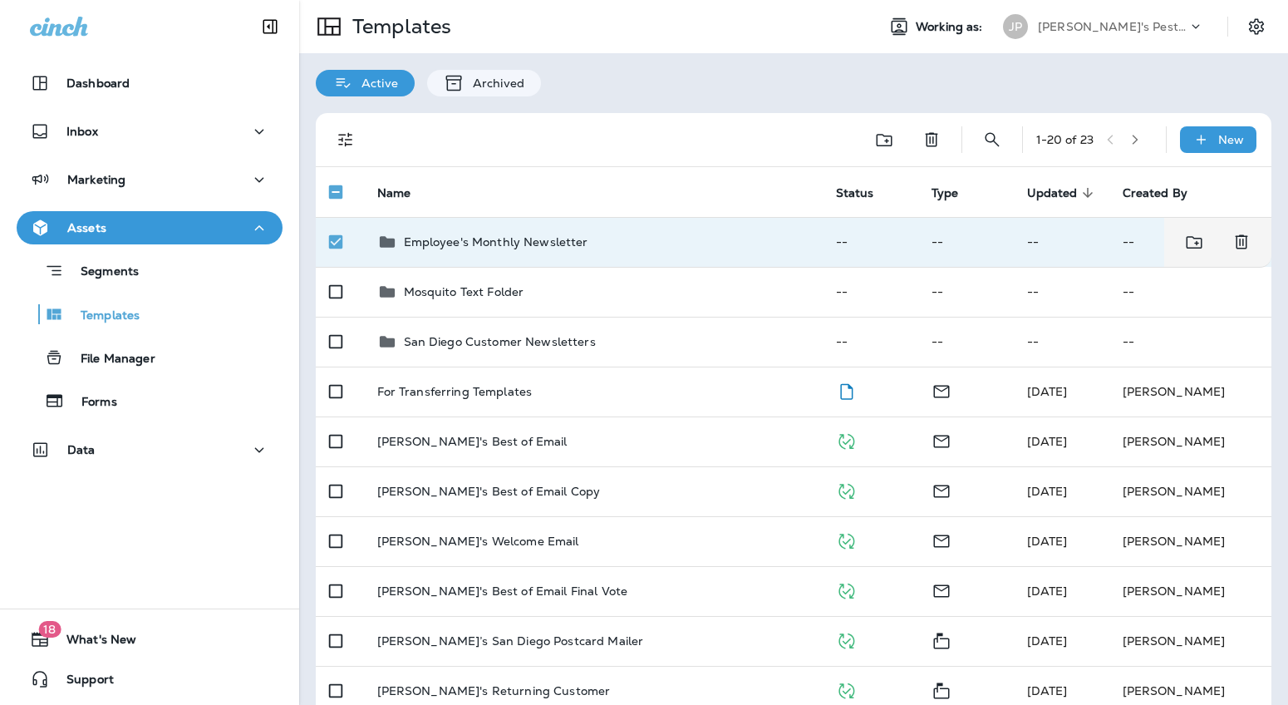
click at [519, 238] on p "Employee's Monthly Newsletter" at bounding box center [496, 241] width 184 height 13
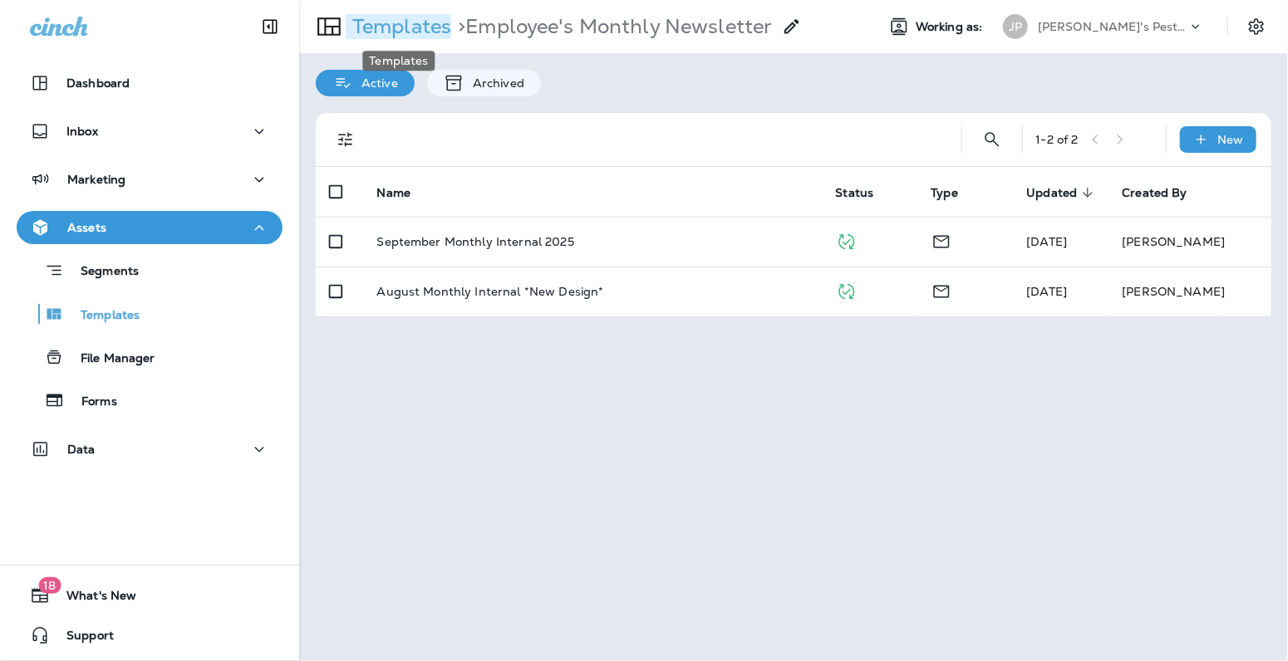
click at [399, 19] on p "Templates" at bounding box center [399, 26] width 106 height 25
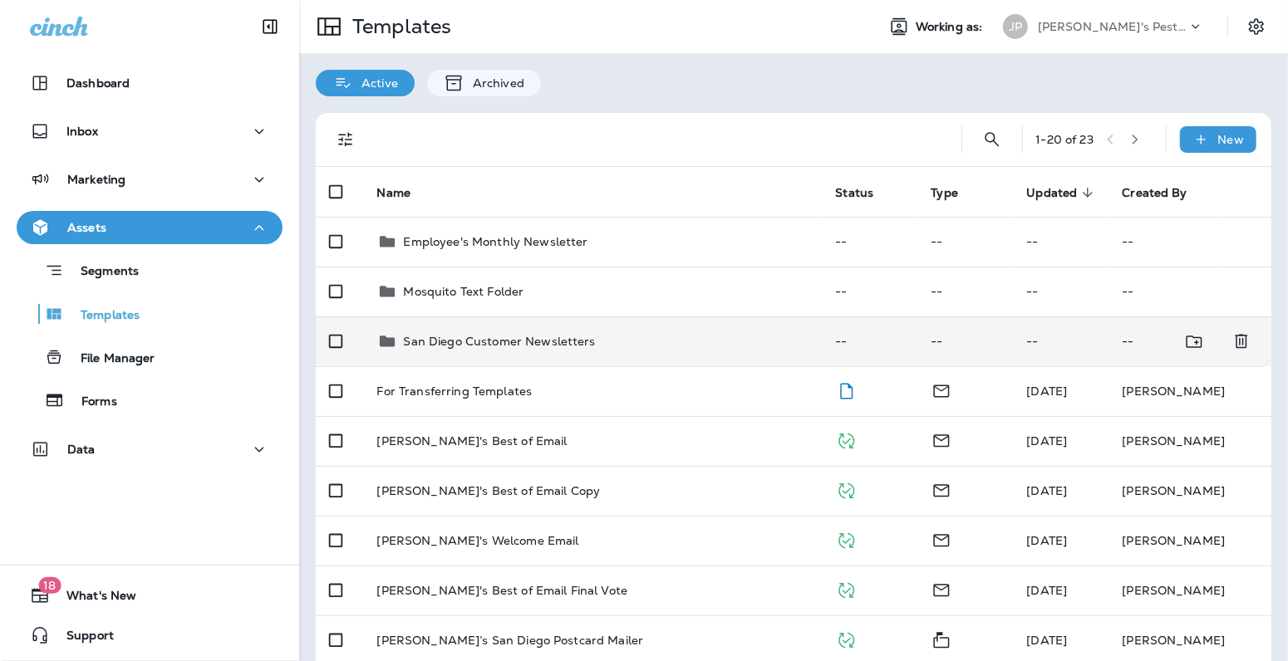
click at [444, 335] on p "San Diego Customer Newsletters" at bounding box center [500, 341] width 192 height 13
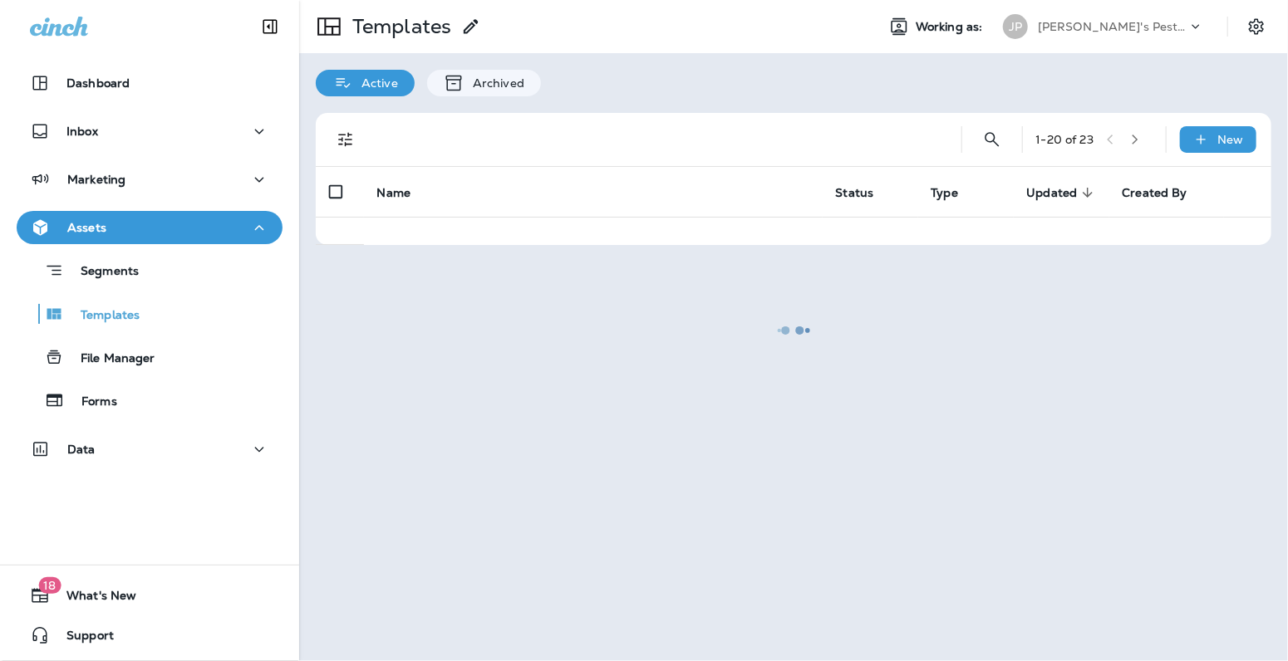
click at [444, 334] on div at bounding box center [794, 331] width 986 height 658
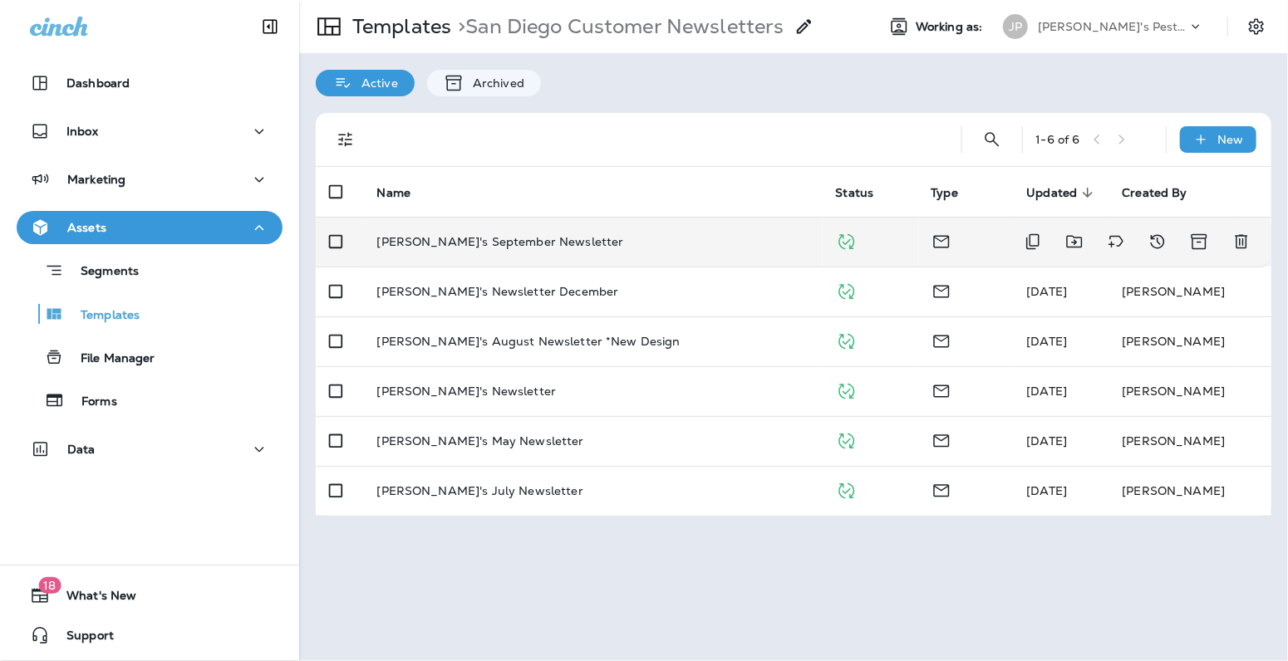
click at [489, 240] on p "[PERSON_NAME]'s September Newsletter" at bounding box center [500, 241] width 247 height 13
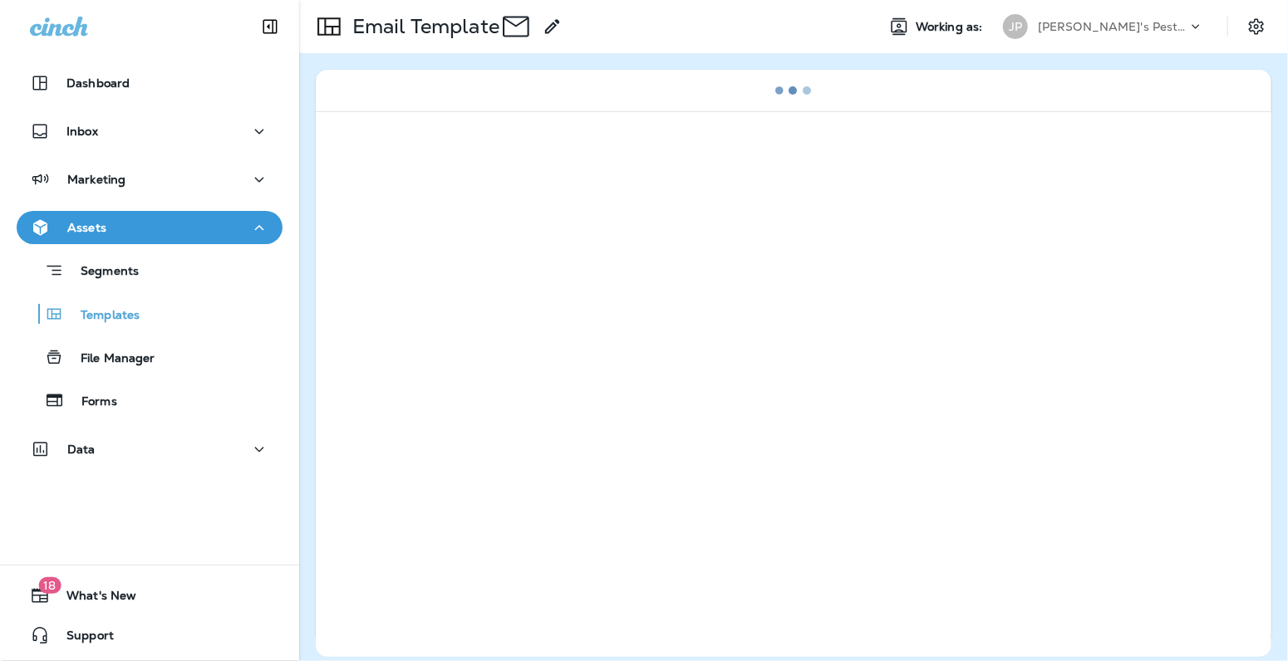
click at [489, 240] on div at bounding box center [794, 384] width 956 height 546
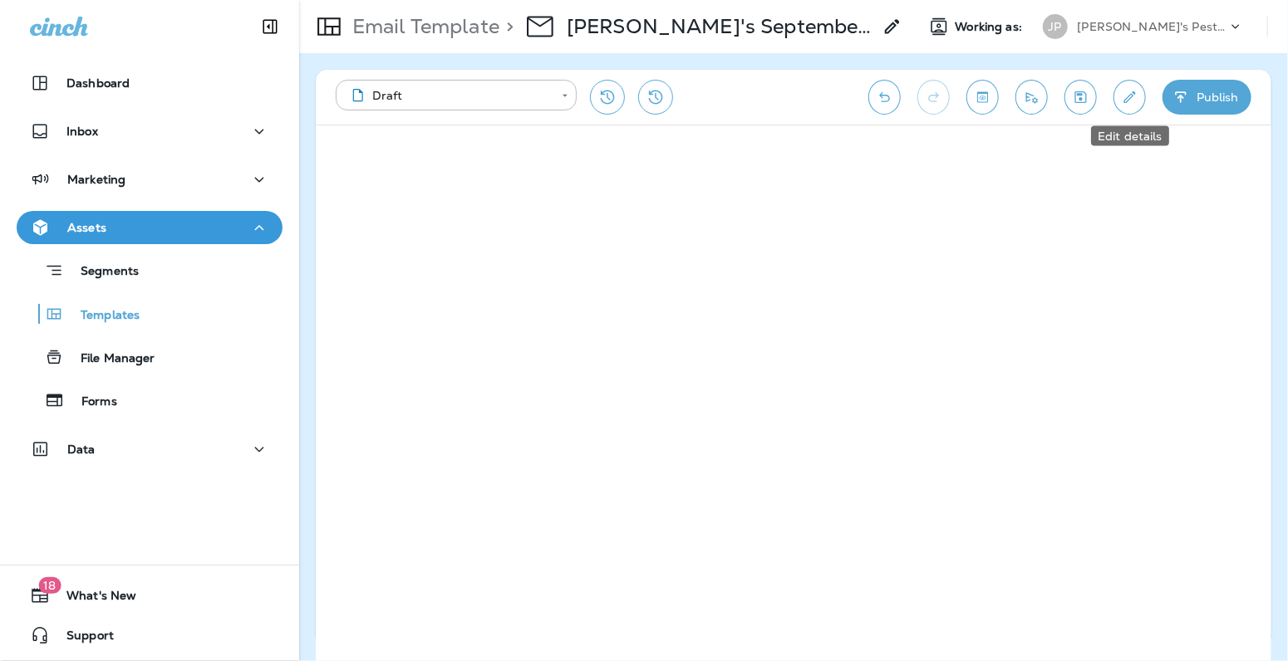
click at [1126, 98] on icon "Edit details" at bounding box center [1130, 97] width 12 height 12
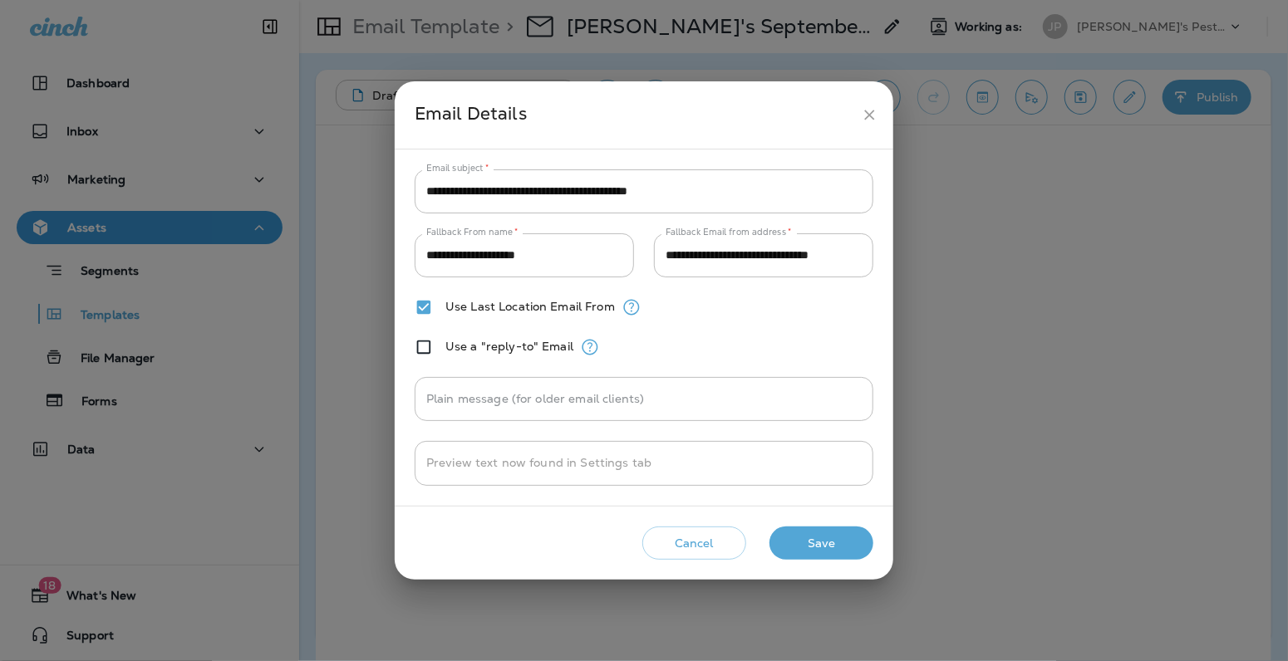
click at [691, 543] on button "Cancel" at bounding box center [694, 544] width 104 height 34
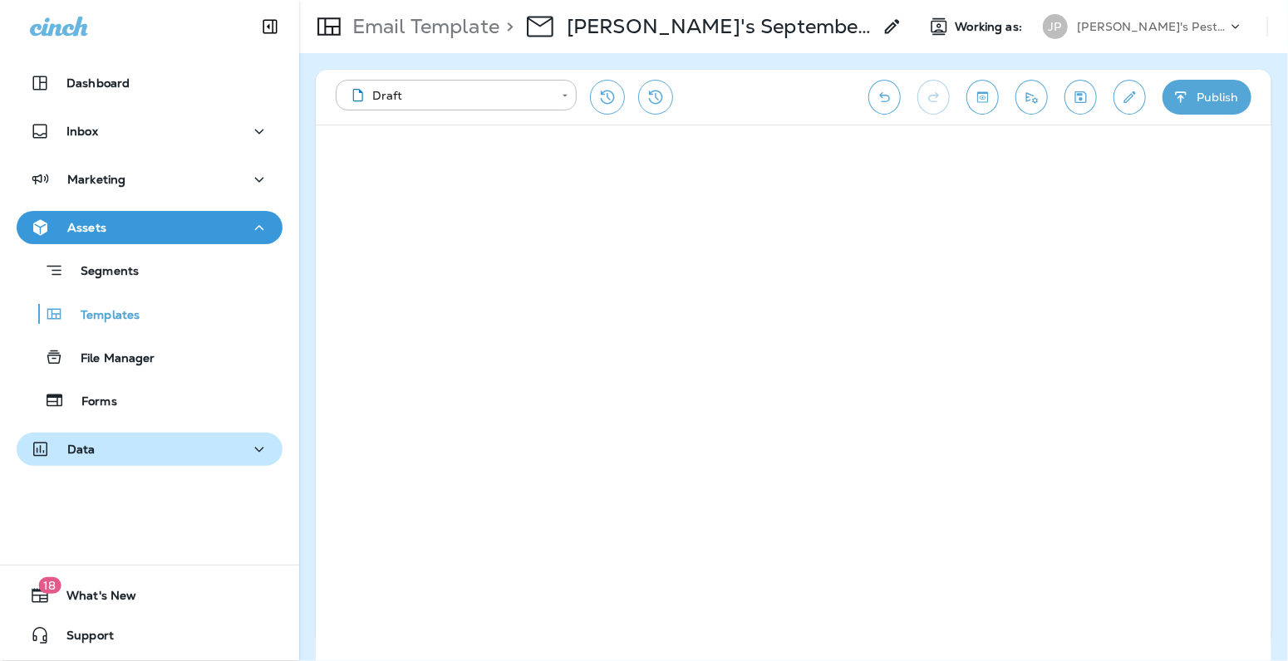
click at [101, 447] on div "Data" at bounding box center [149, 450] width 239 height 21
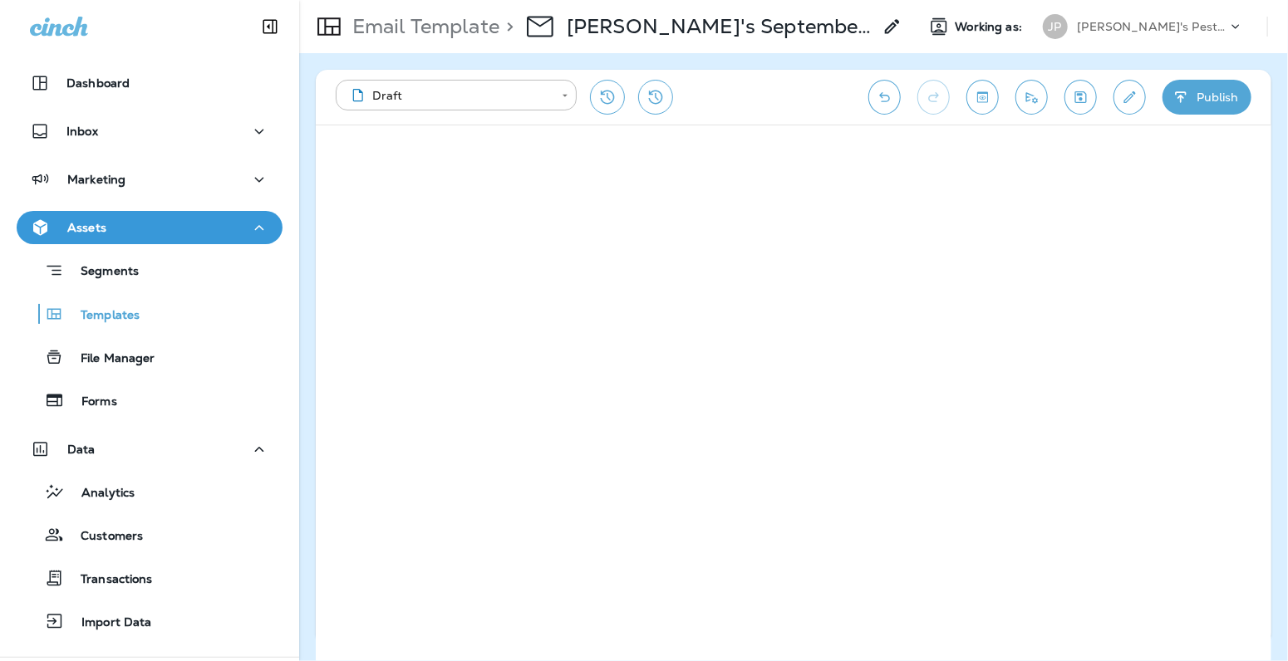
click at [1036, 93] on icon "Send test email" at bounding box center [1031, 97] width 17 height 17
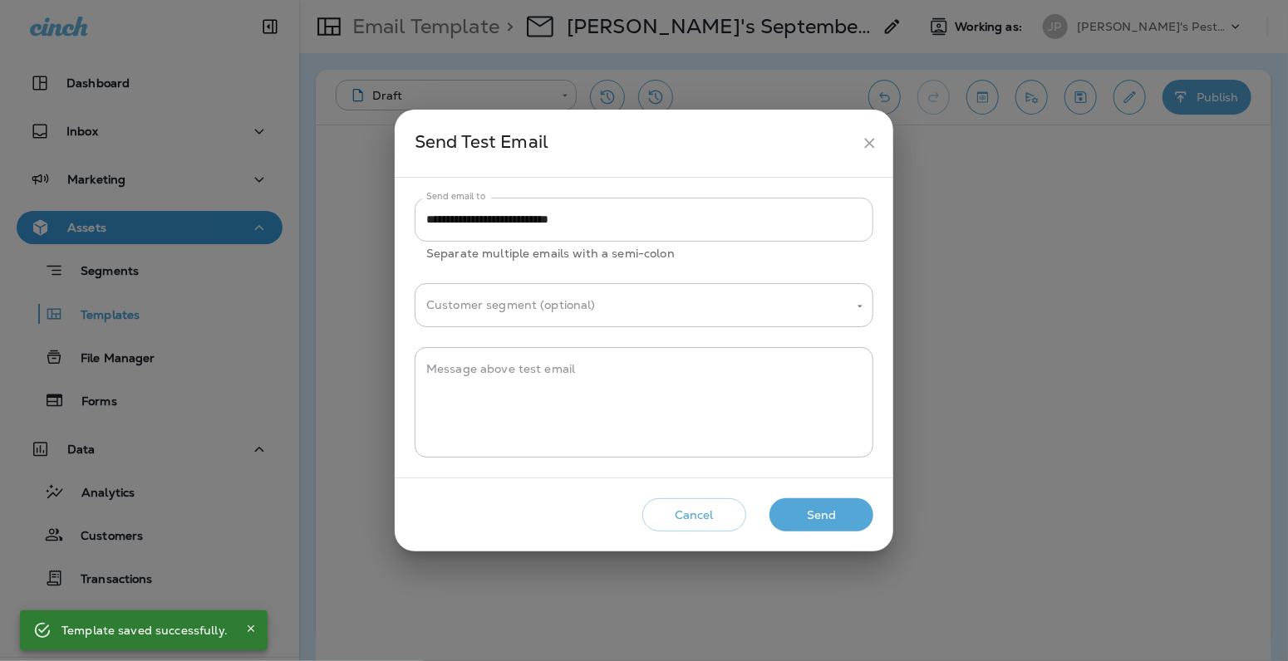
click at [469, 210] on input "**********" at bounding box center [644, 220] width 459 height 44
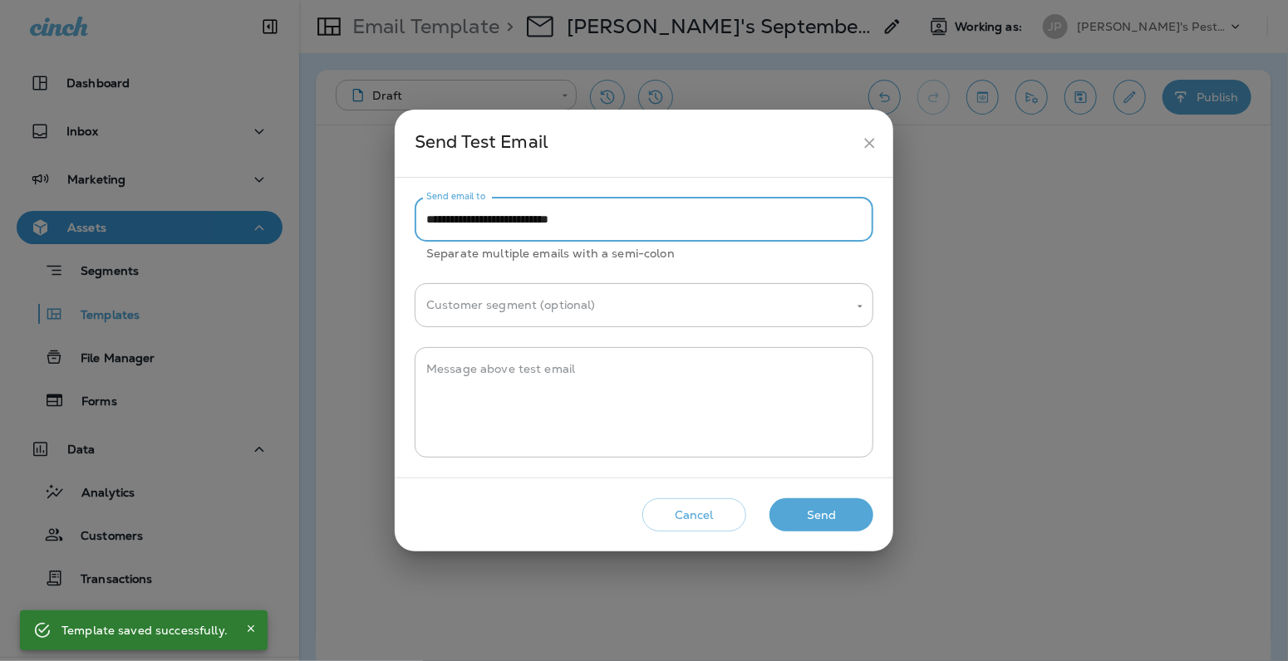
click at [469, 210] on input "**********" at bounding box center [644, 220] width 459 height 44
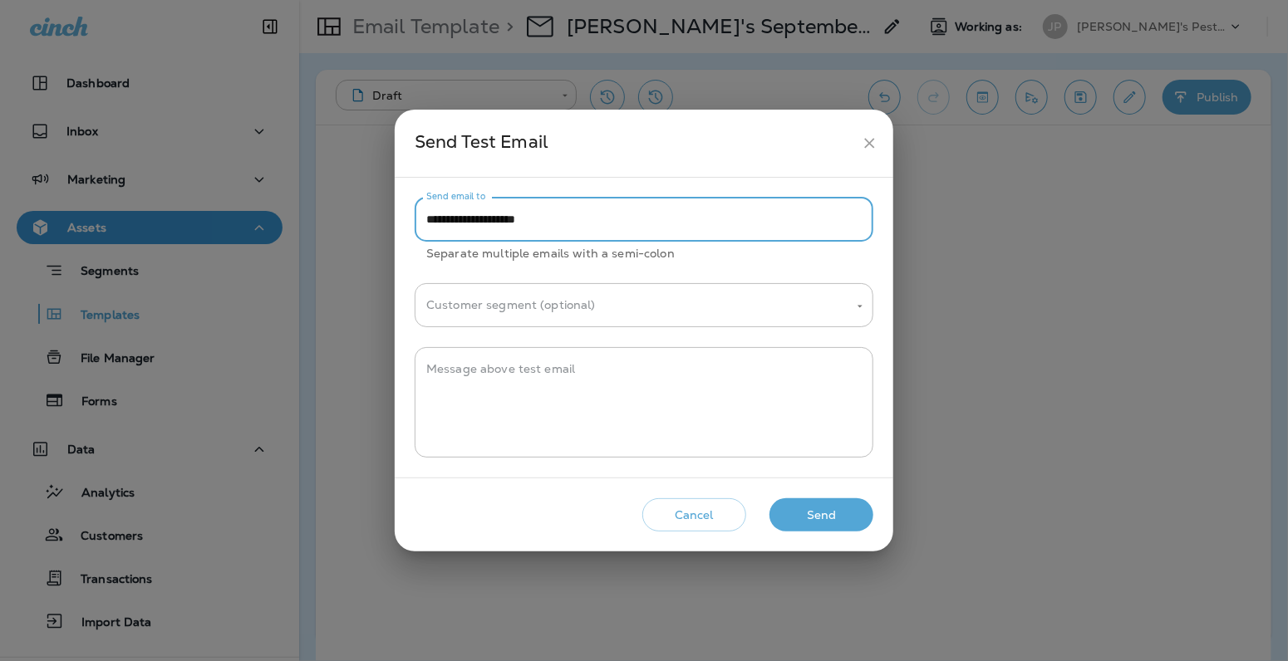
type input "**********"
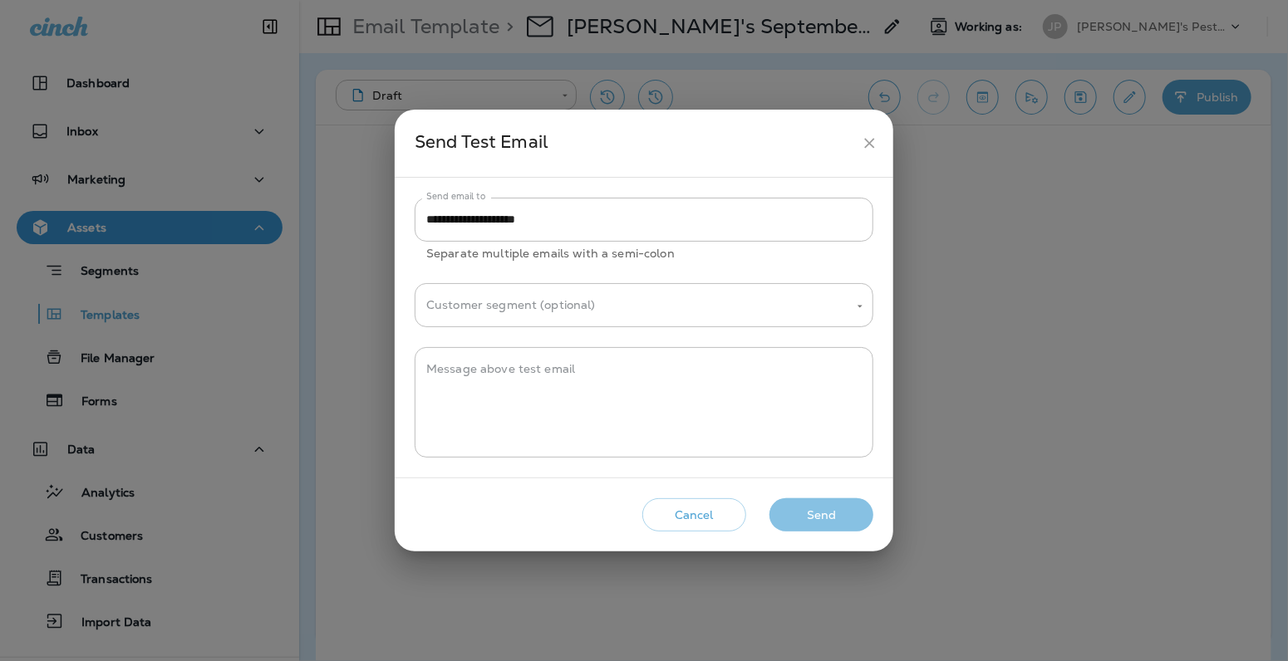
click at [809, 509] on button "Send" at bounding box center [821, 516] width 104 height 34
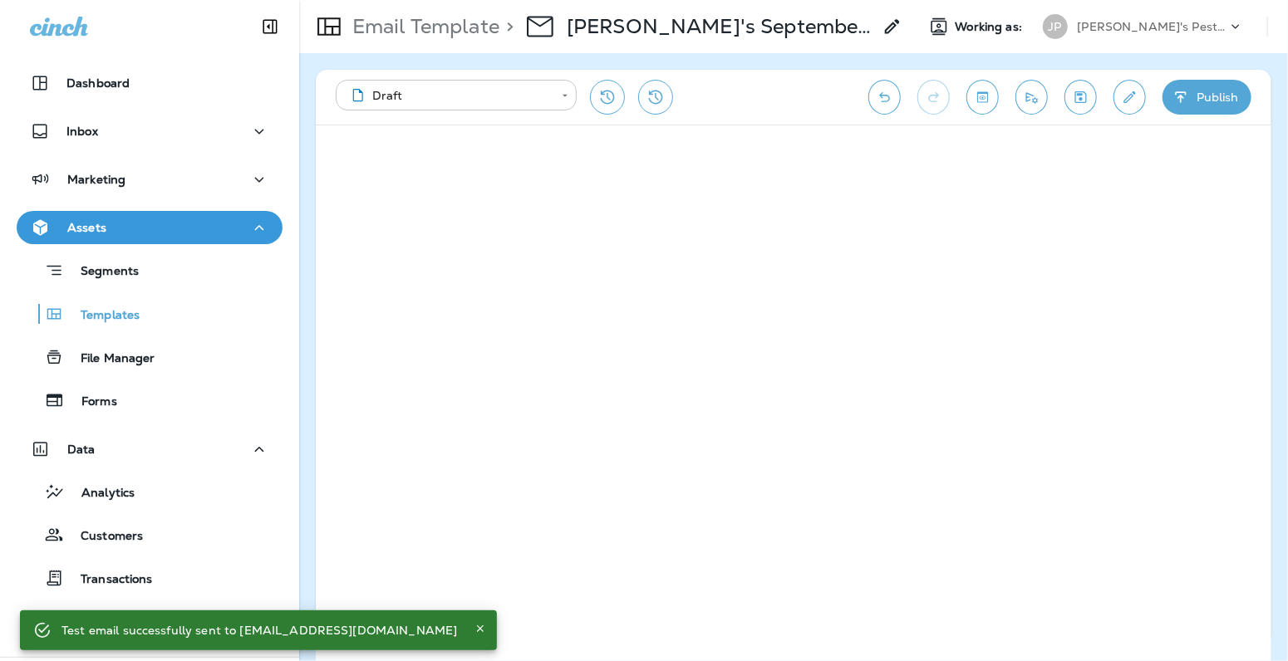
click at [558, 0] on body "**********" at bounding box center [644, 0] width 1288 height 0
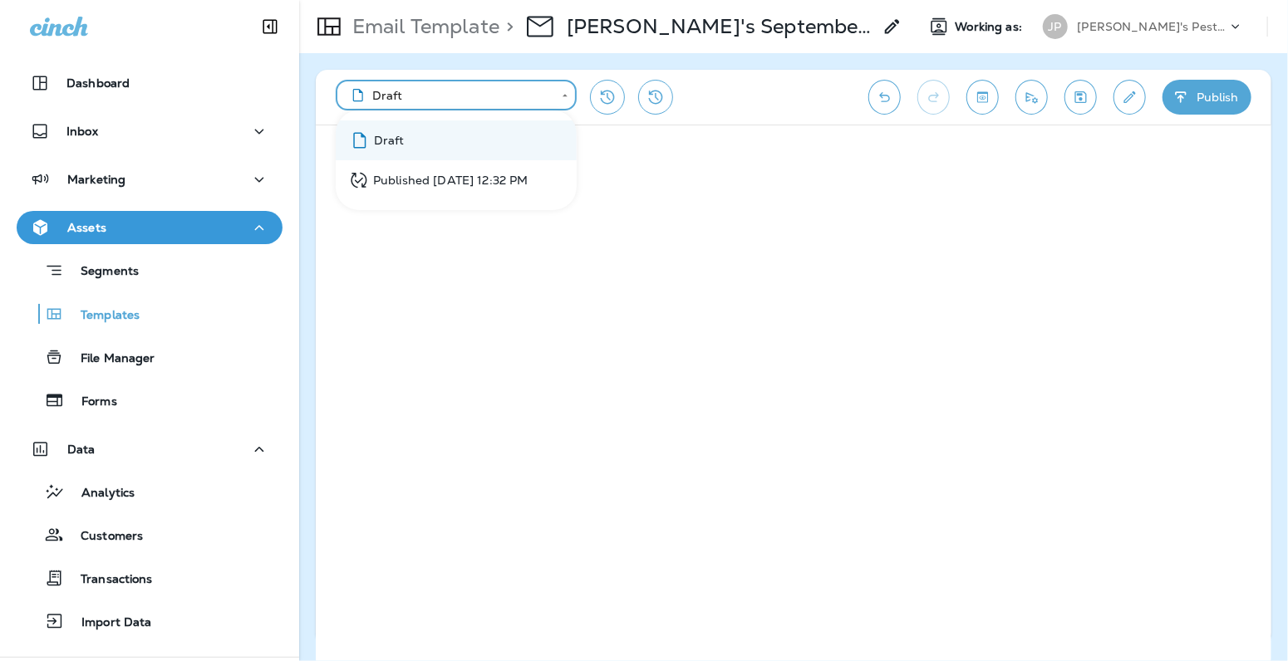
click at [528, 179] on div "Published [DATE] 12:32 PM" at bounding box center [438, 180] width 179 height 21
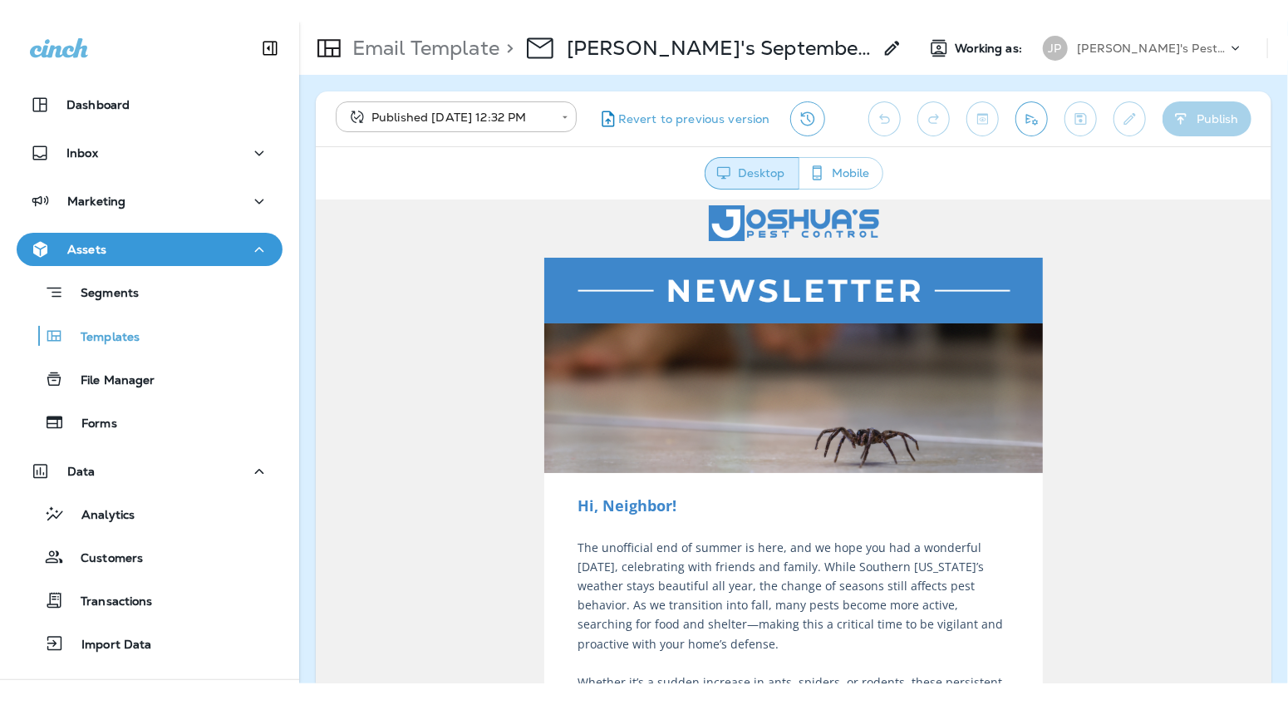
scroll to position [23, 0]
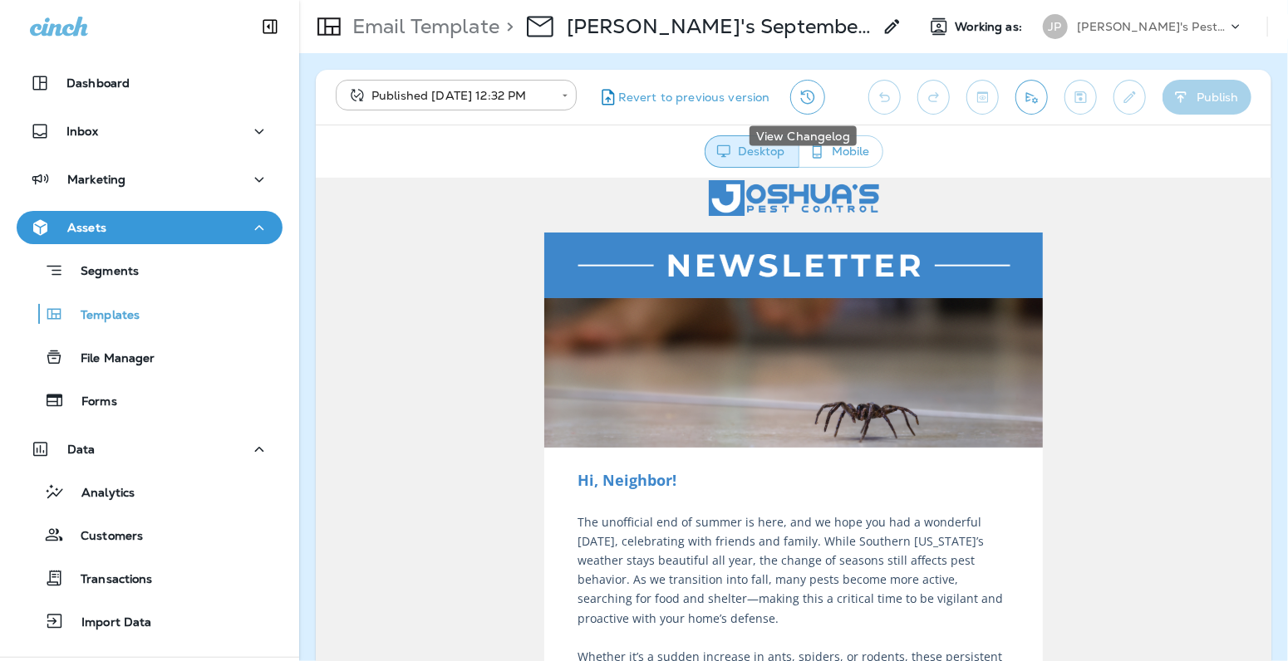
click at [808, 102] on icon "View Changelog" at bounding box center [808, 97] width 20 height 20
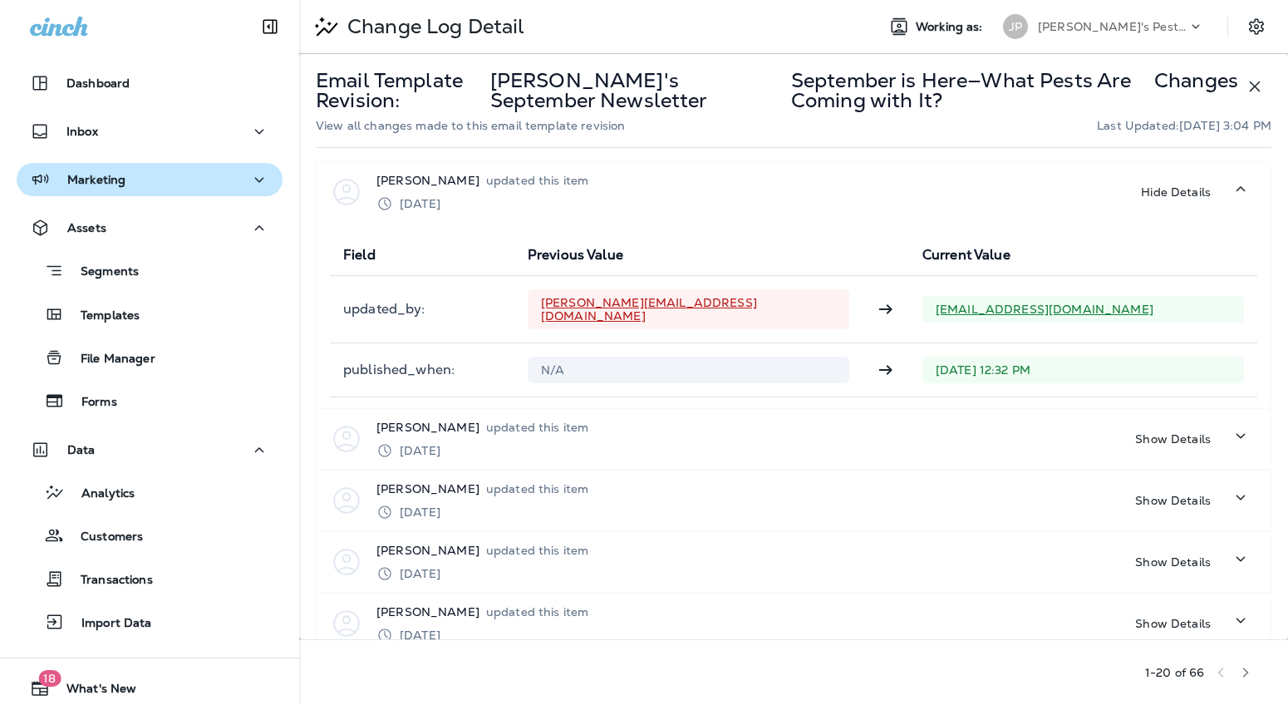
click at [86, 180] on p "Marketing" at bounding box center [96, 179] width 58 height 13
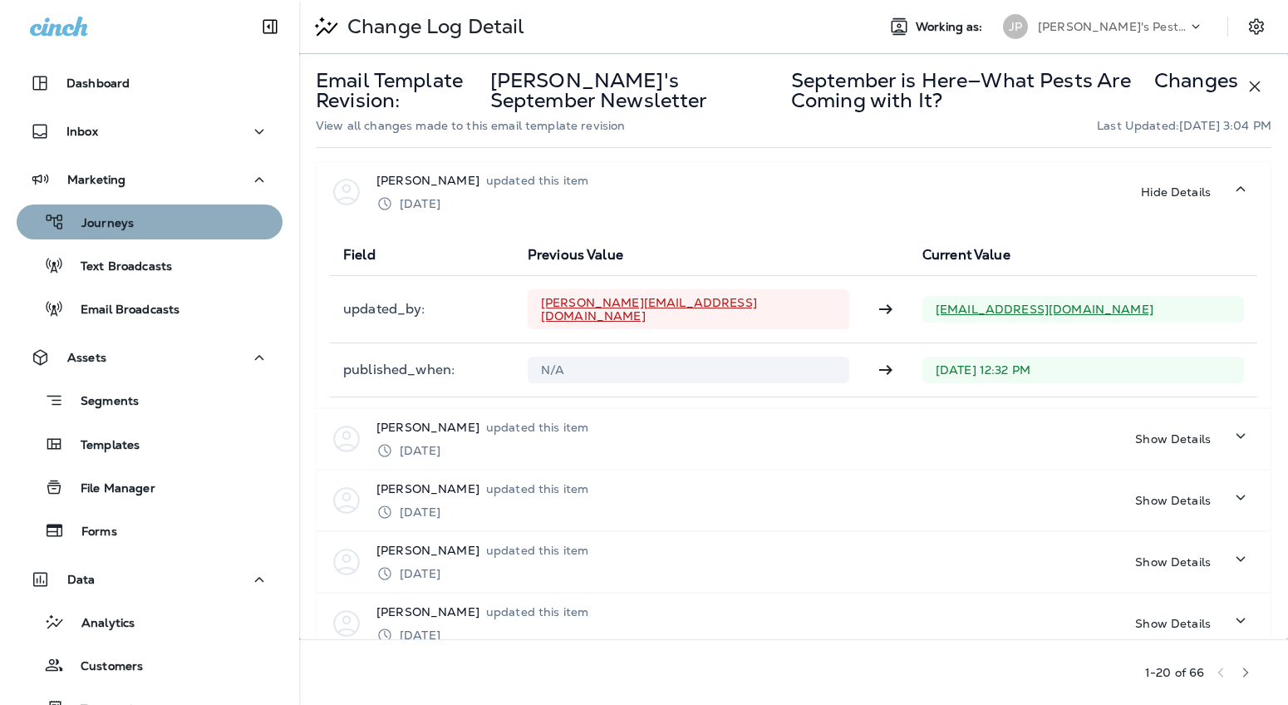
click at [89, 229] on p "Journeys" at bounding box center [99, 224] width 69 height 16
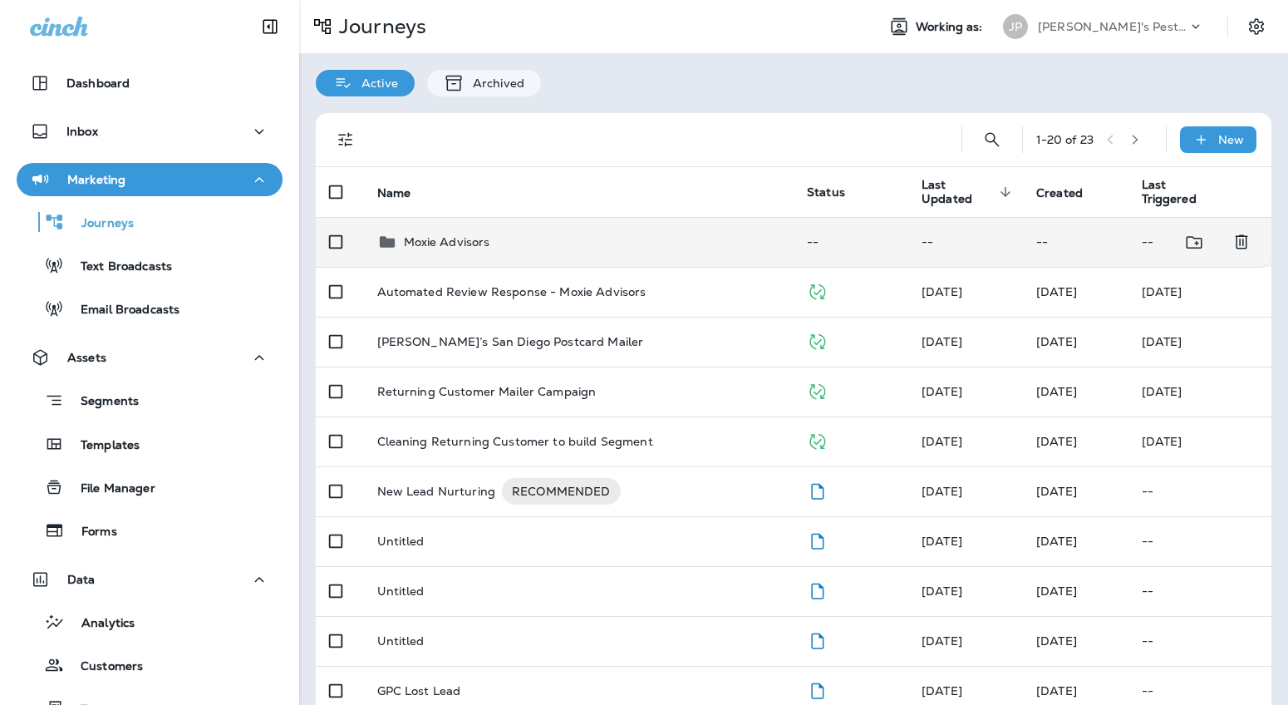
click at [439, 241] on p "Moxie Advisors" at bounding box center [447, 241] width 86 height 13
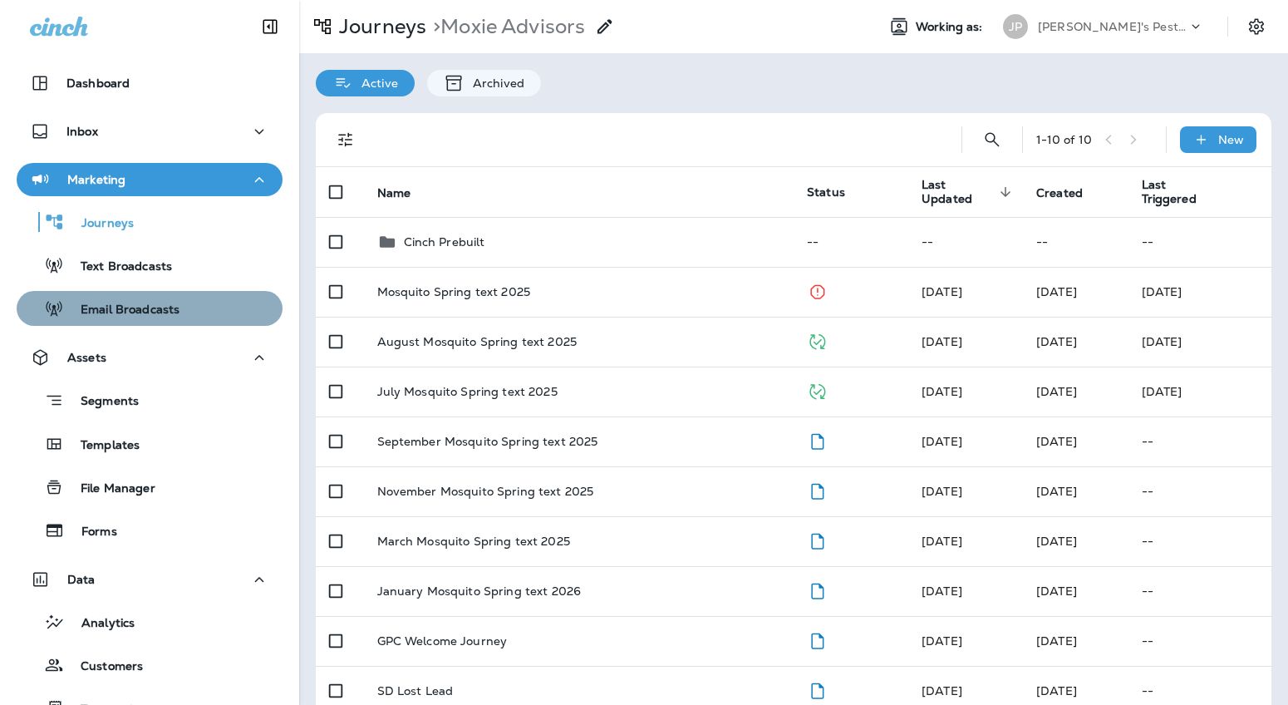
click at [143, 308] on p "Email Broadcasts" at bounding box center [122, 310] width 116 height 16
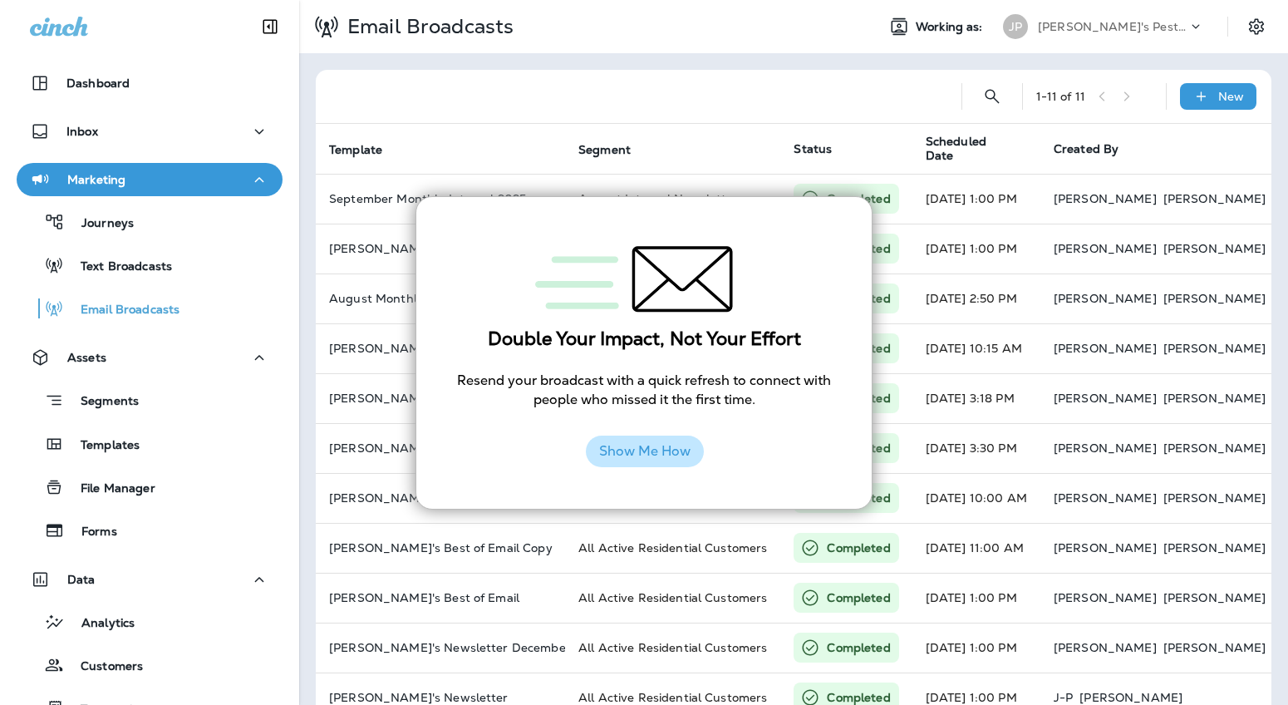
click at [662, 448] on button "Show Me How" at bounding box center [645, 451] width 118 height 32
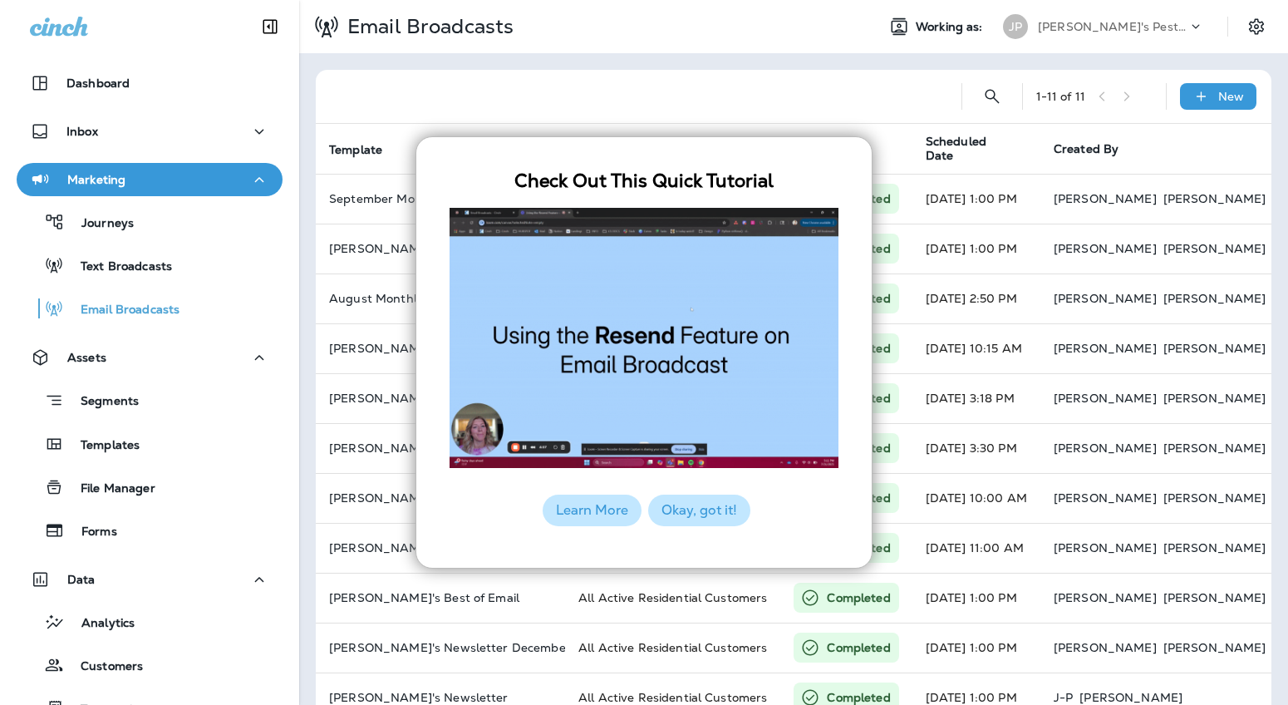
click at [681, 514] on button "Okay, got it!" at bounding box center [699, 510] width 102 height 32
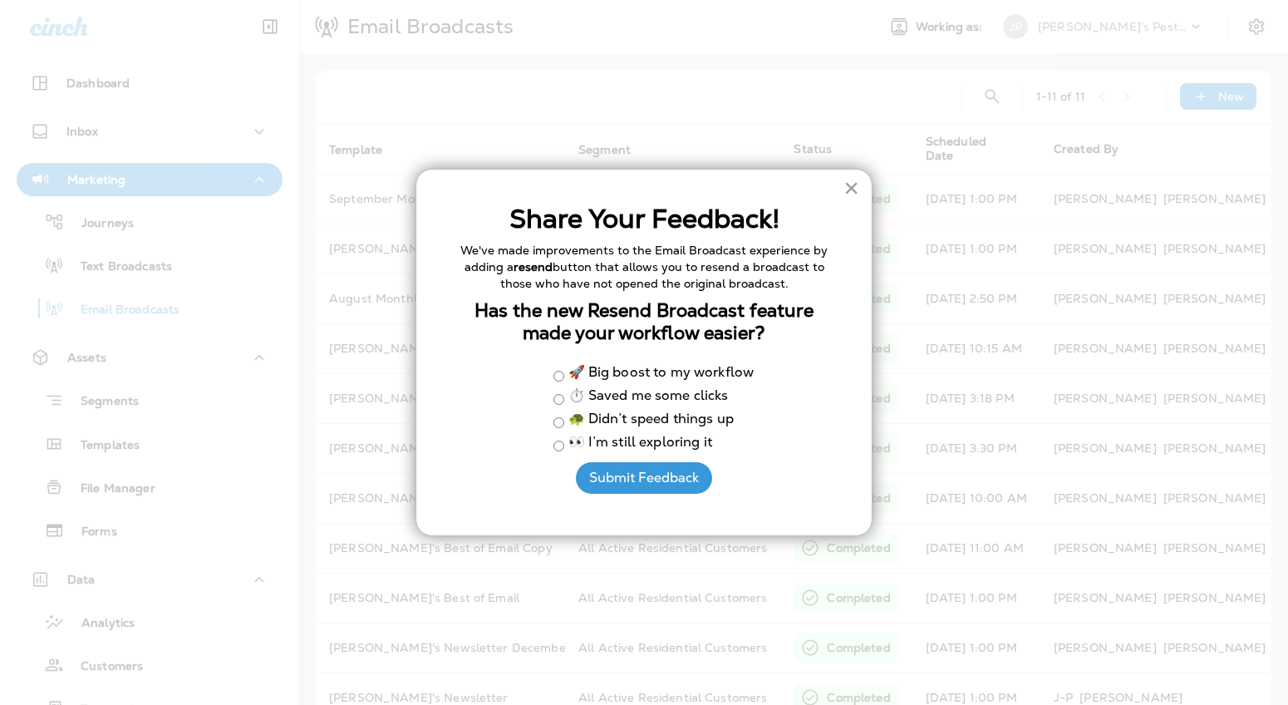
click at [848, 189] on button "×" at bounding box center [851, 188] width 16 height 27
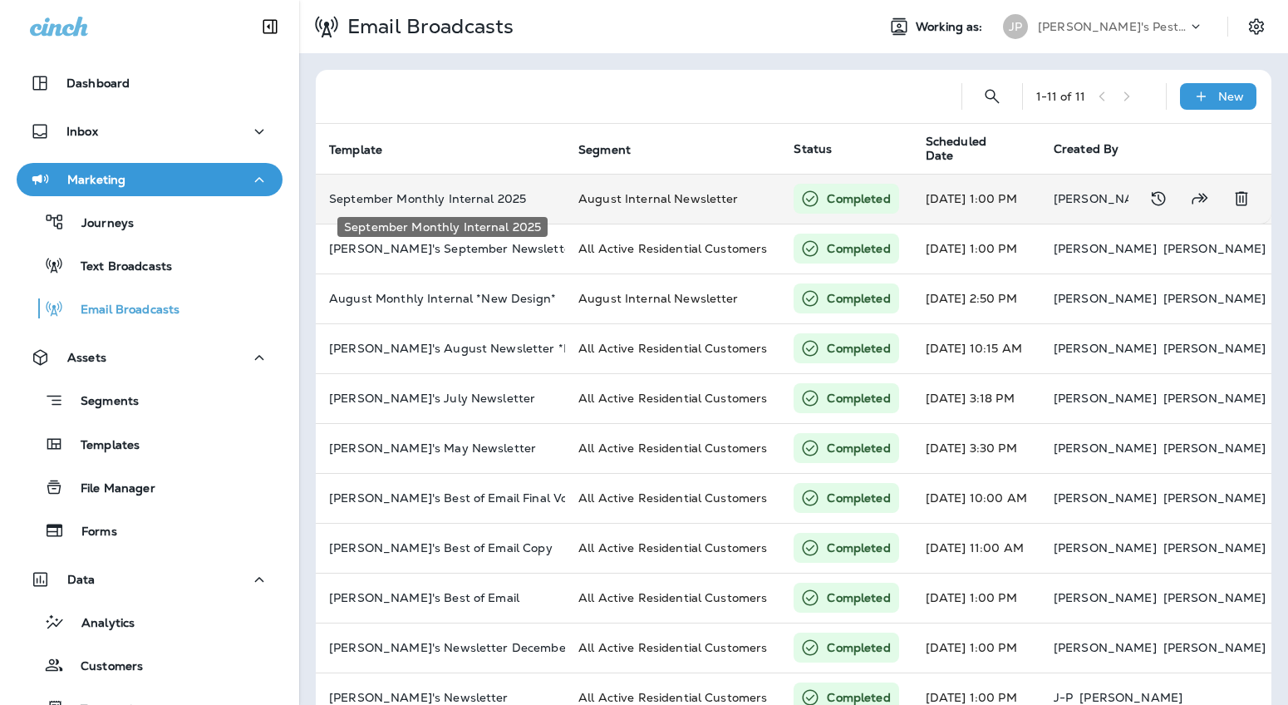
click at [395, 199] on p "September Monthly Internal 2025" at bounding box center [440, 198] width 223 height 13
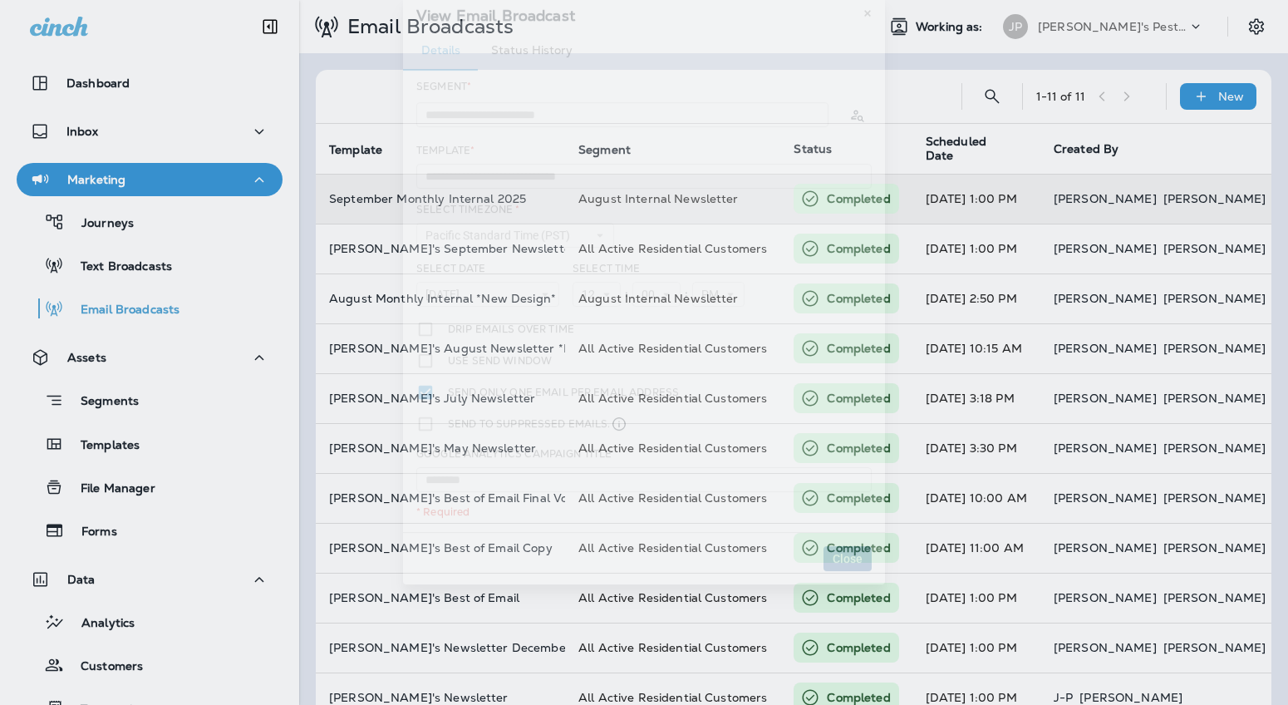
type input "**********"
